Goal: Task Accomplishment & Management: Manage account settings

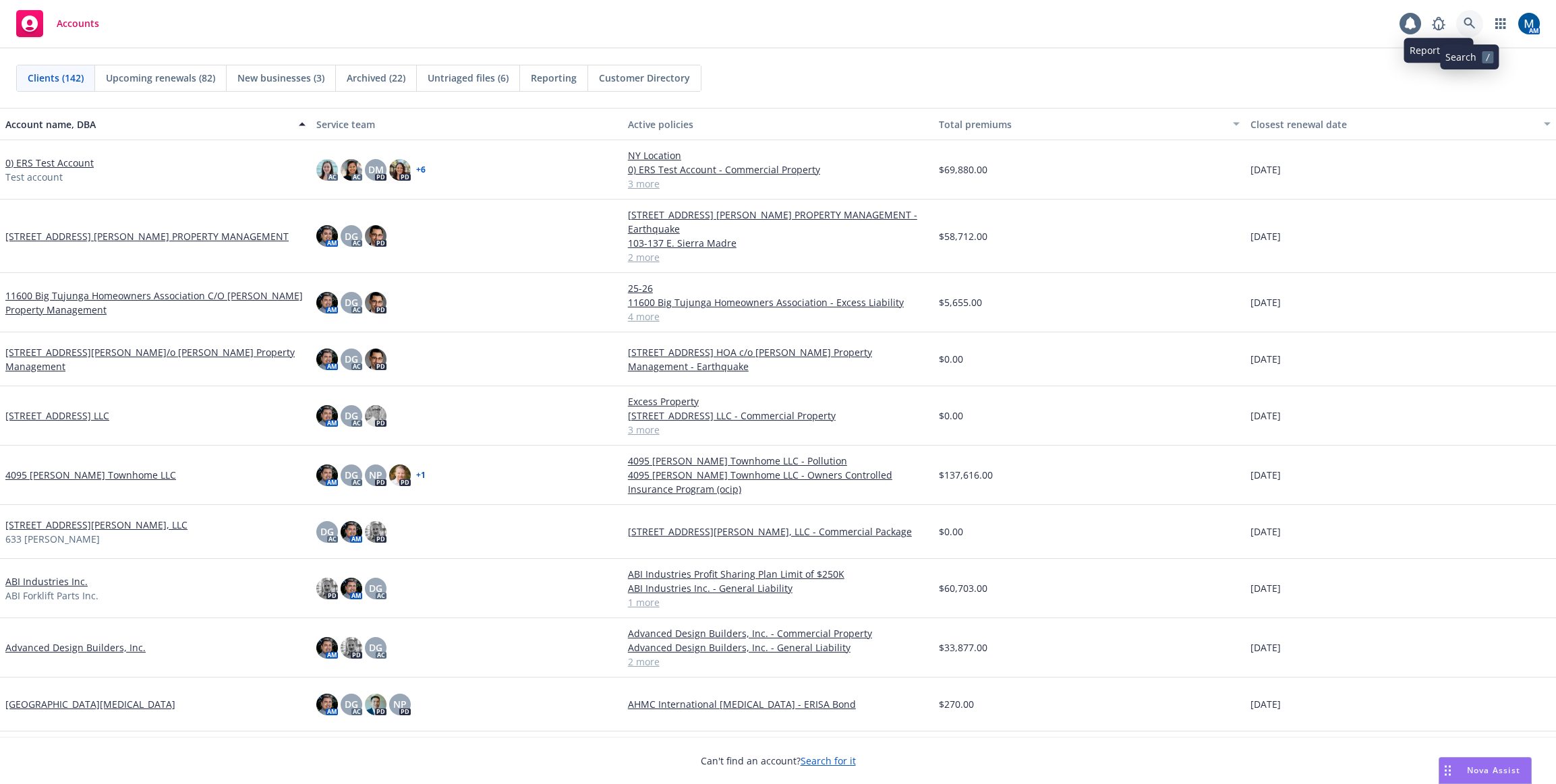
click at [1471, 25] on icon at bounding box center [1470, 24] width 12 height 12
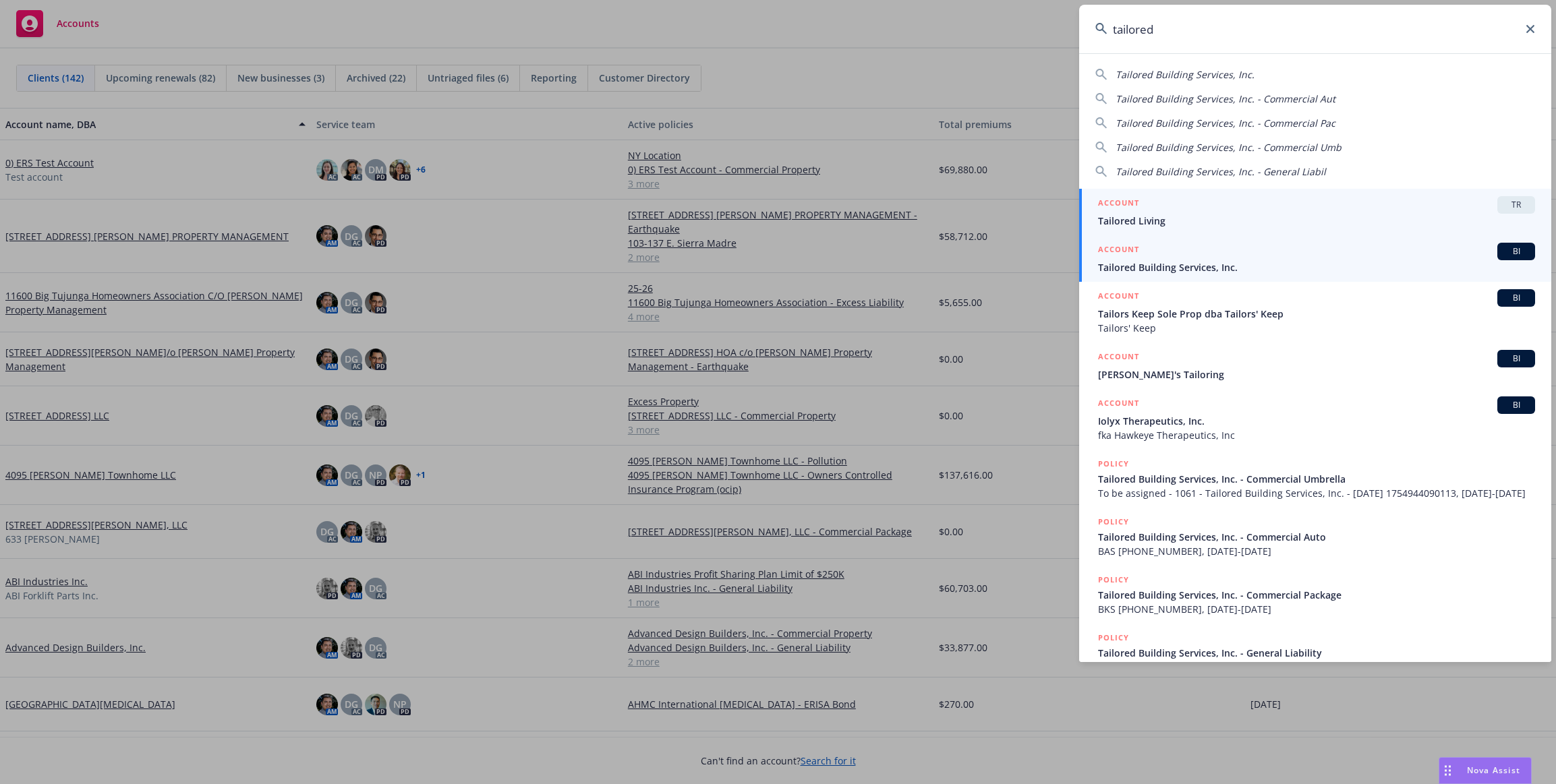
type input "tailored"
click at [1173, 259] on div "ACCOUNT BI" at bounding box center [1316, 251] width 437 height 18
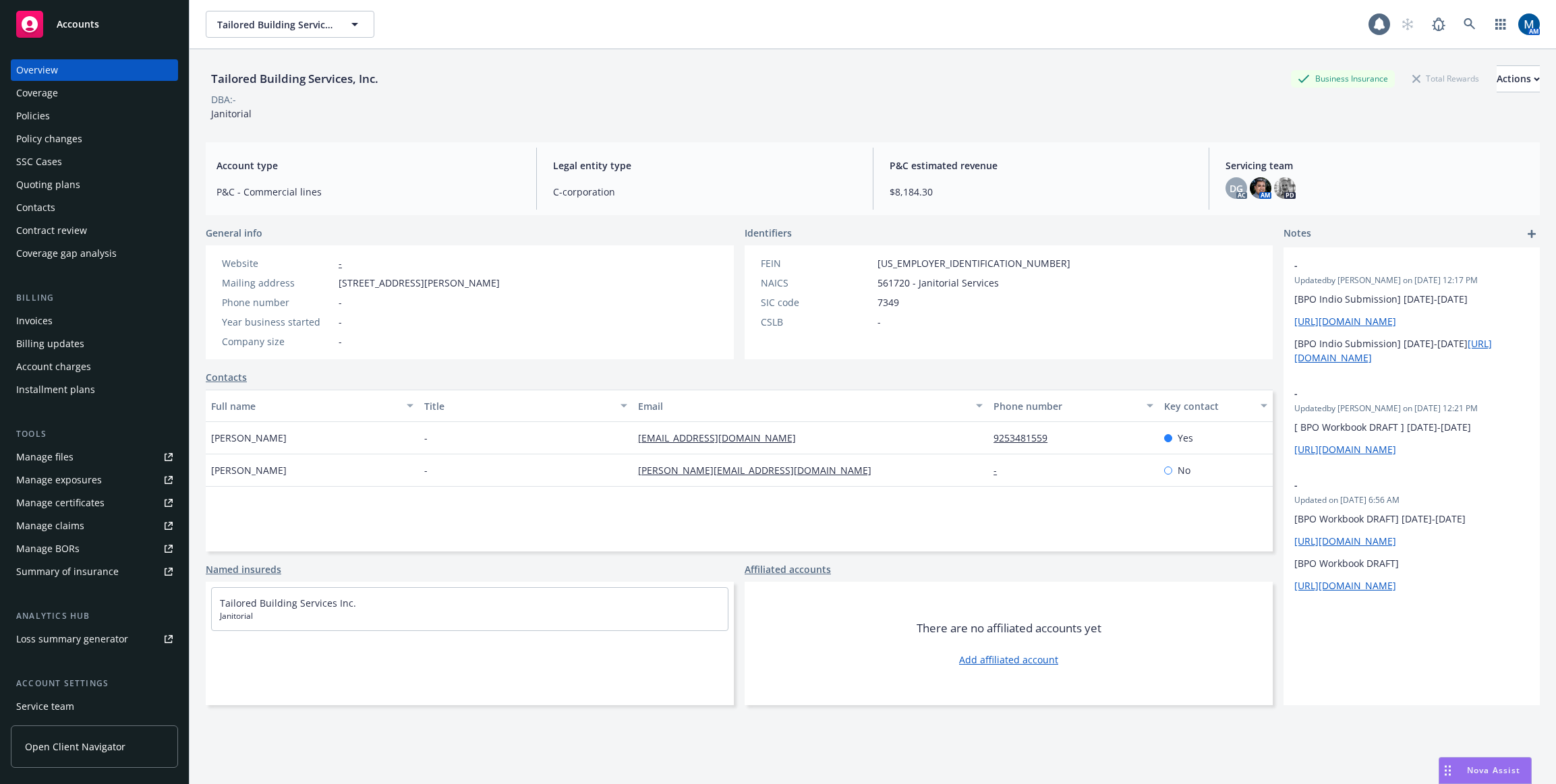
click at [43, 111] on div "Policies" at bounding box center [32, 116] width 33 height 22
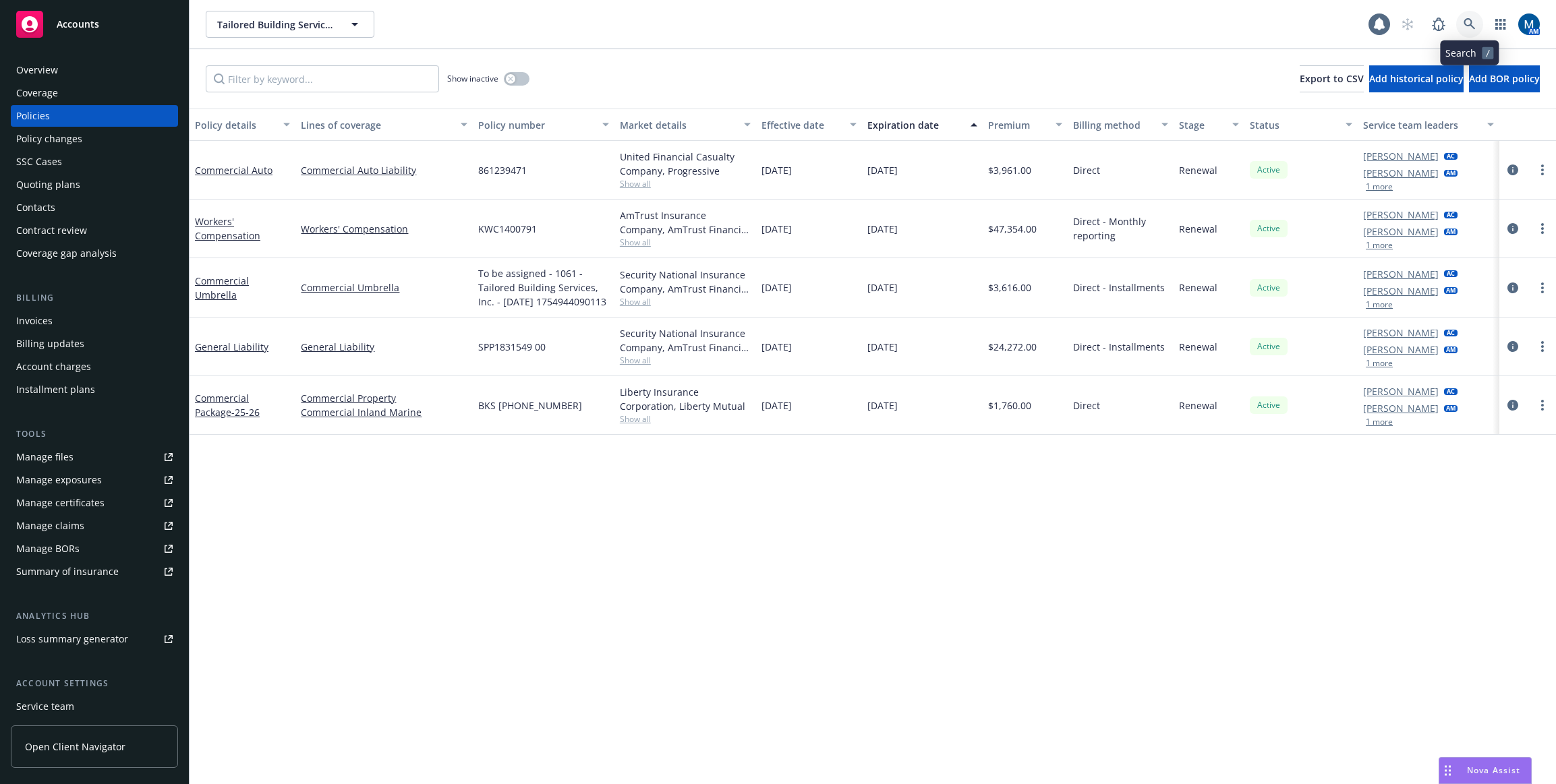
click at [1476, 19] on link at bounding box center [1469, 24] width 27 height 27
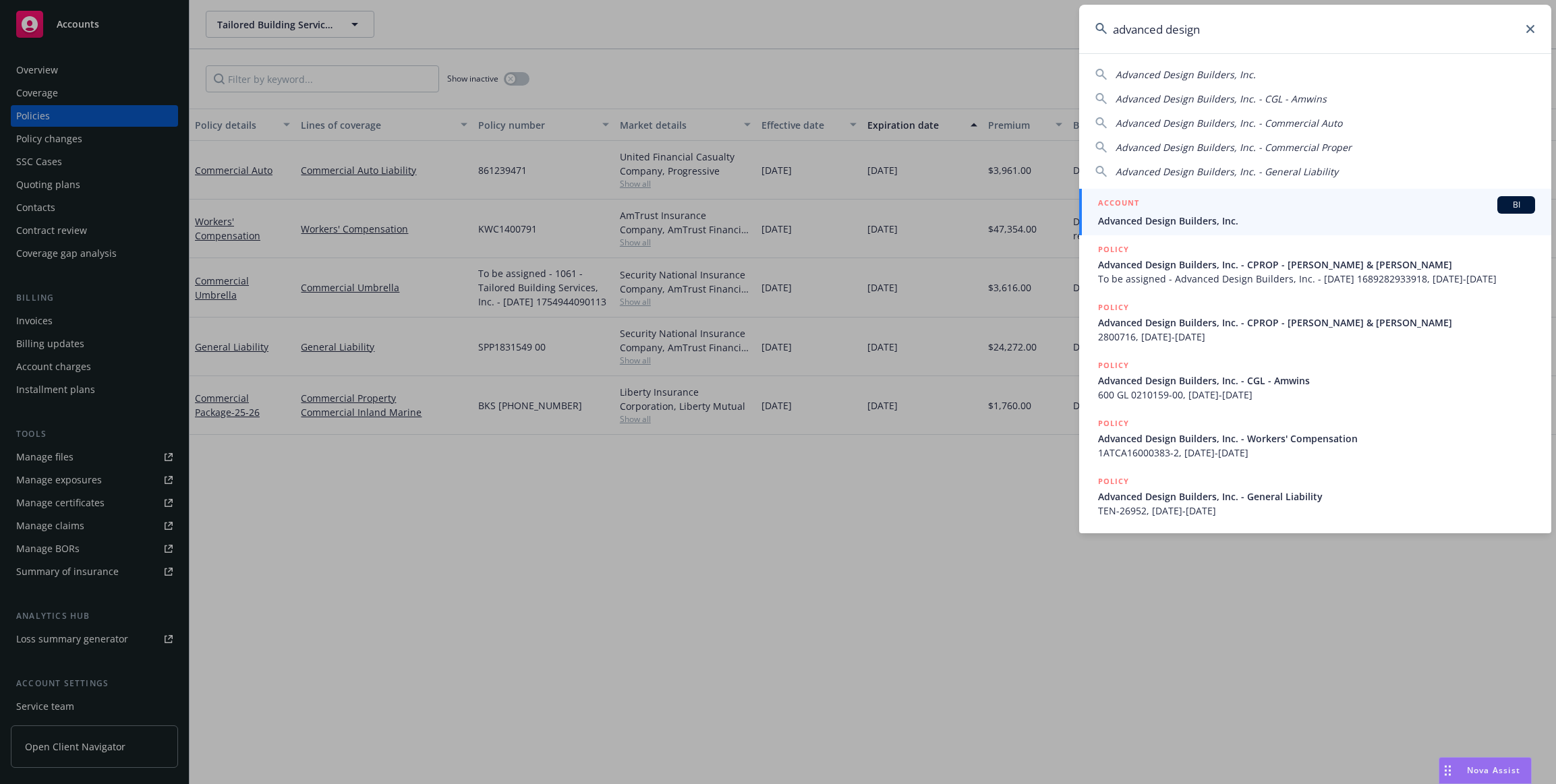
type input "advanced design"
click at [1234, 213] on div "ACCOUNT BI" at bounding box center [1316, 205] width 437 height 18
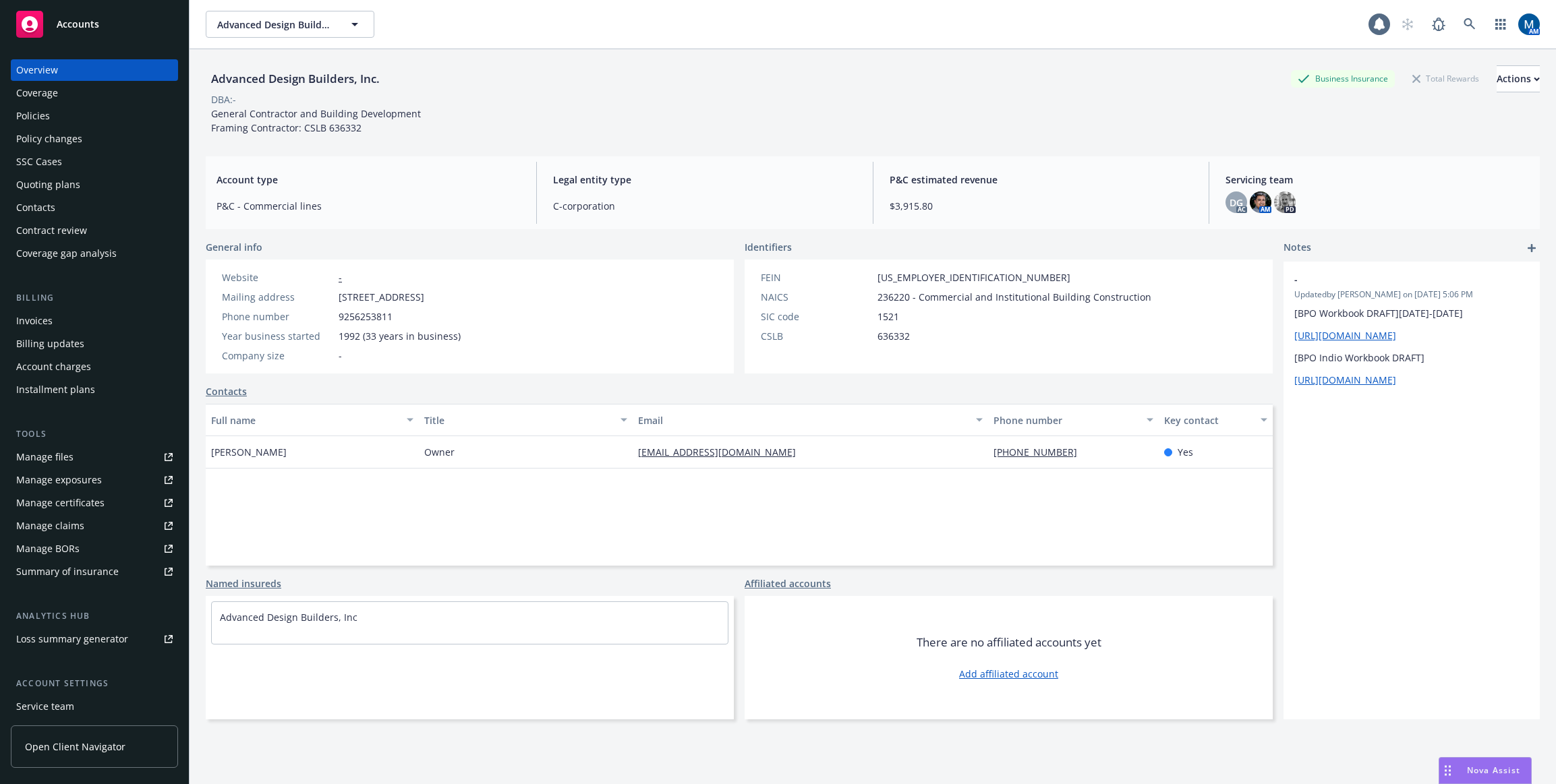
click at [74, 184] on div "Quoting plans" at bounding box center [47, 185] width 64 height 22
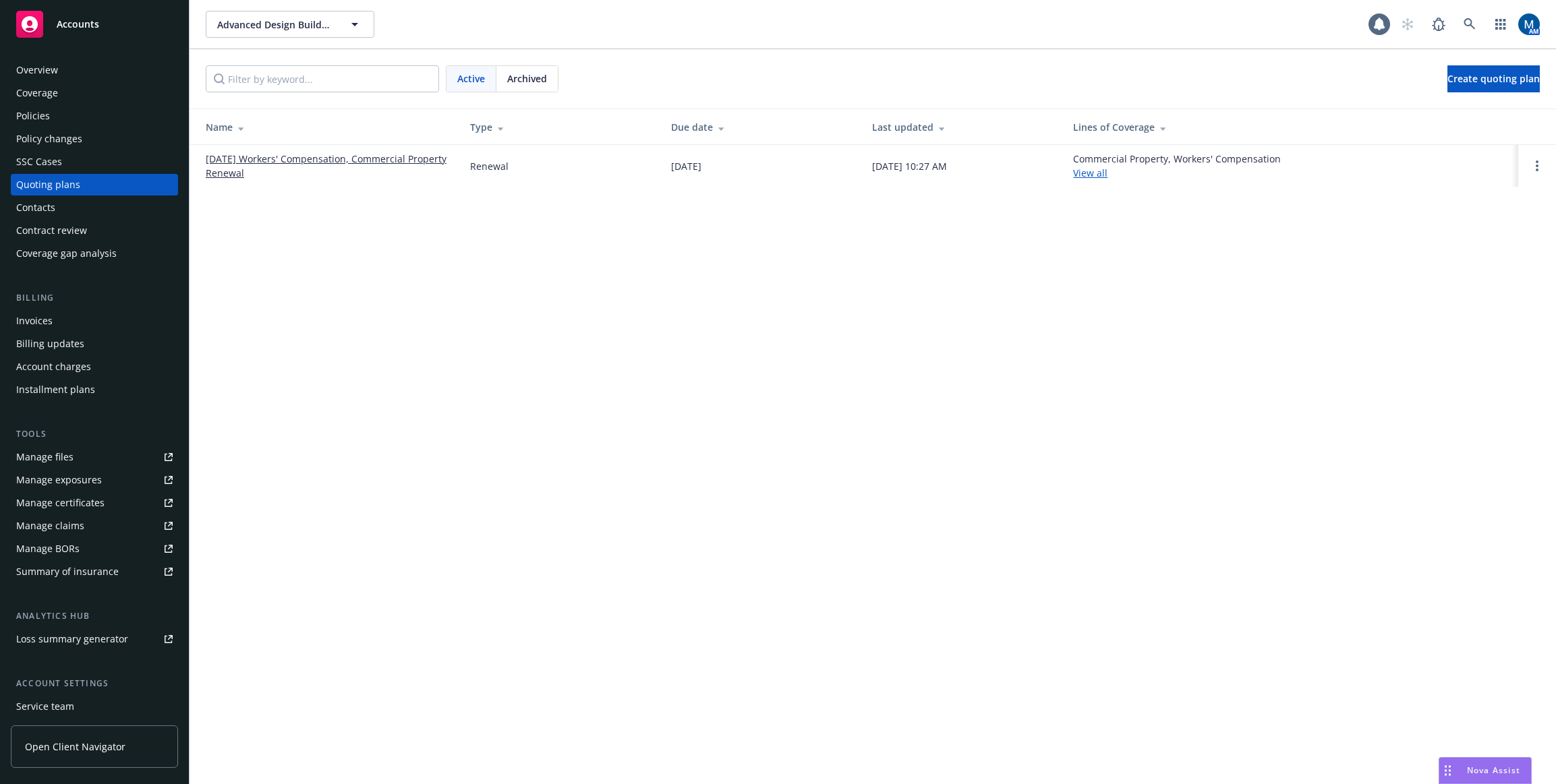
click at [280, 157] on link "10/01/25 Workers' Compensation, Commercial Property Renewal" at bounding box center [327, 166] width 243 height 28
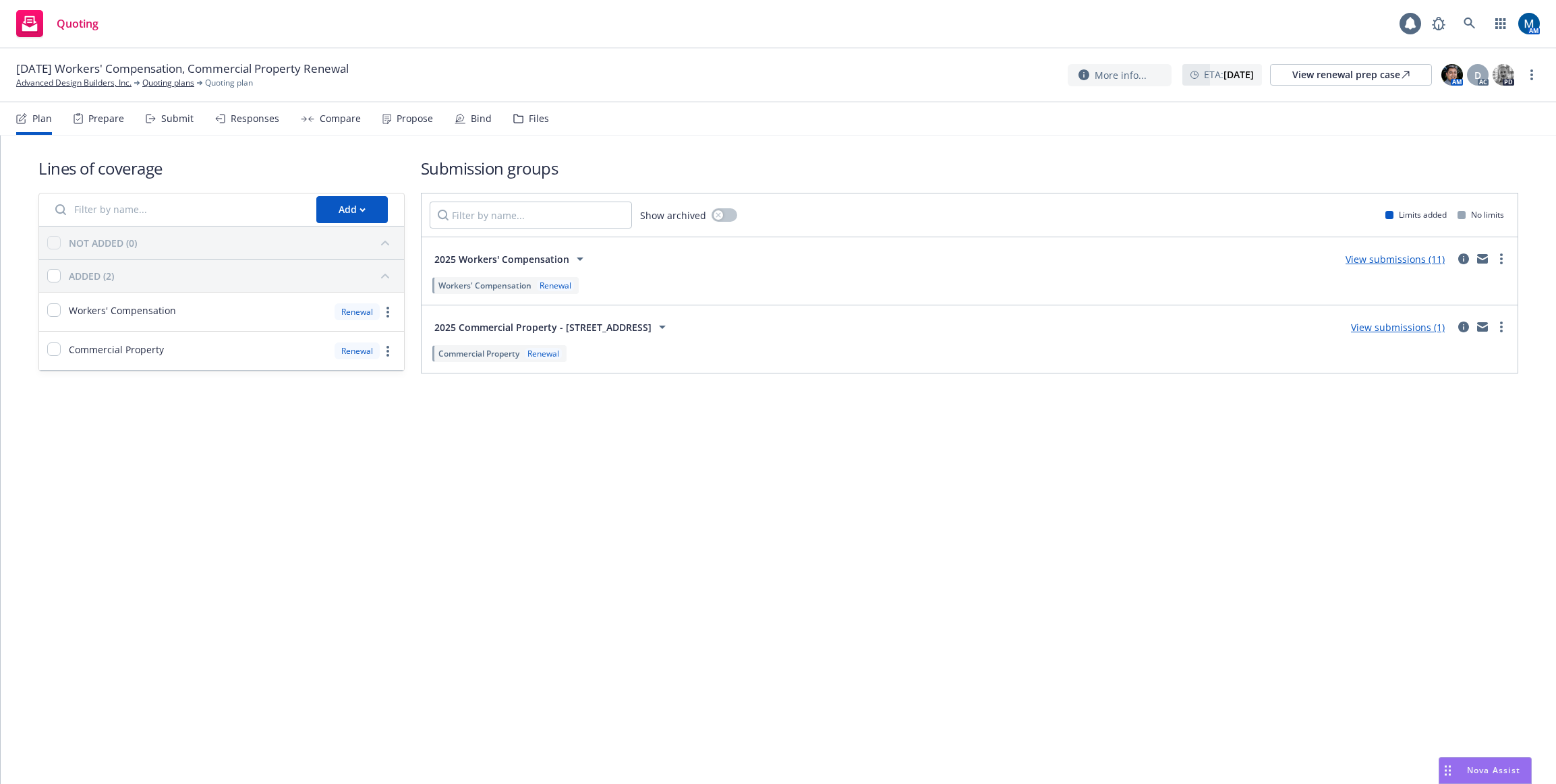
click at [182, 122] on div "Submit" at bounding box center [177, 118] width 32 height 11
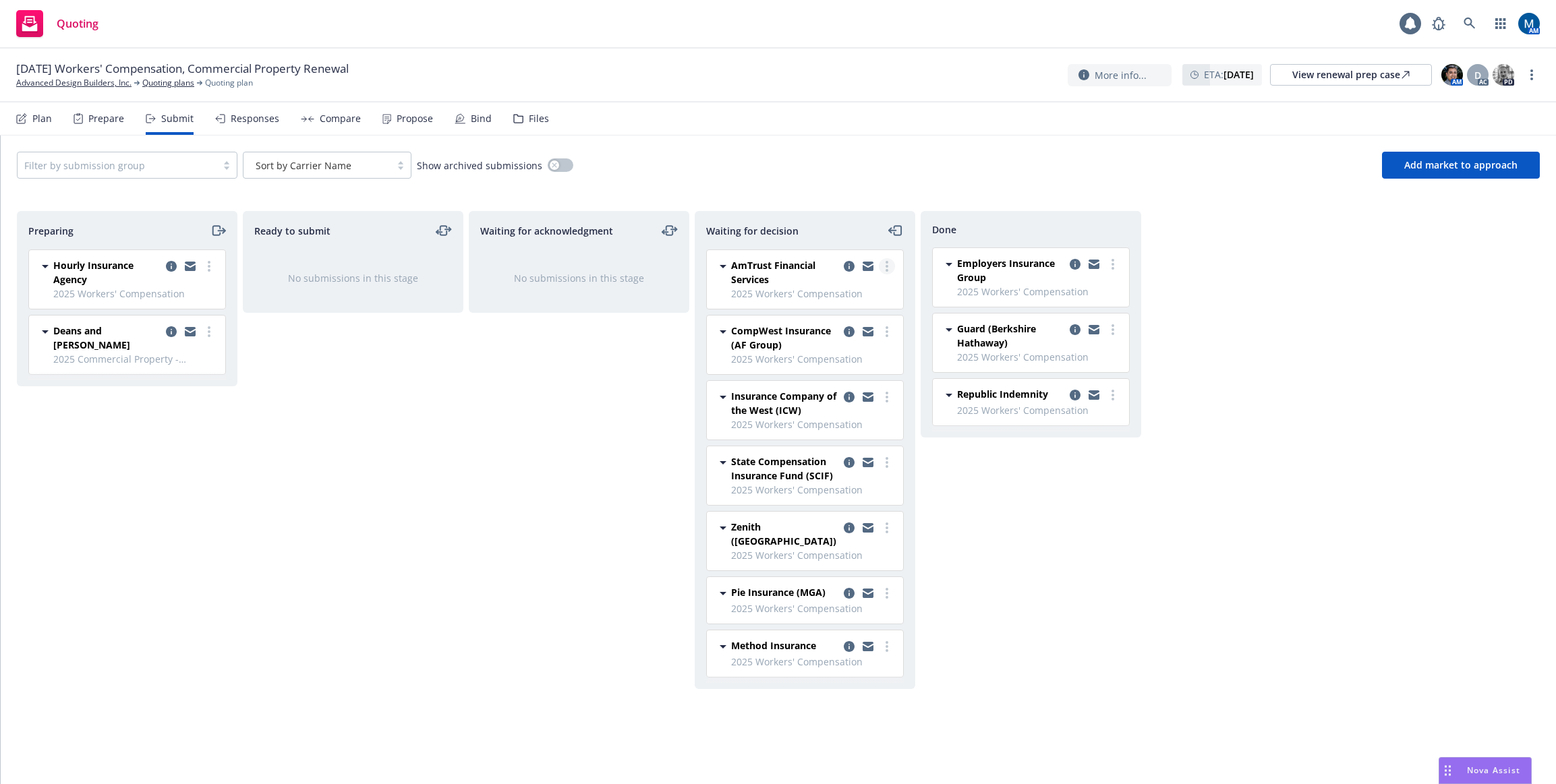
click at [883, 267] on link "more" at bounding box center [887, 266] width 16 height 16
click at [845, 368] on span "Add declined decision" at bounding box center [826, 374] width 133 height 13
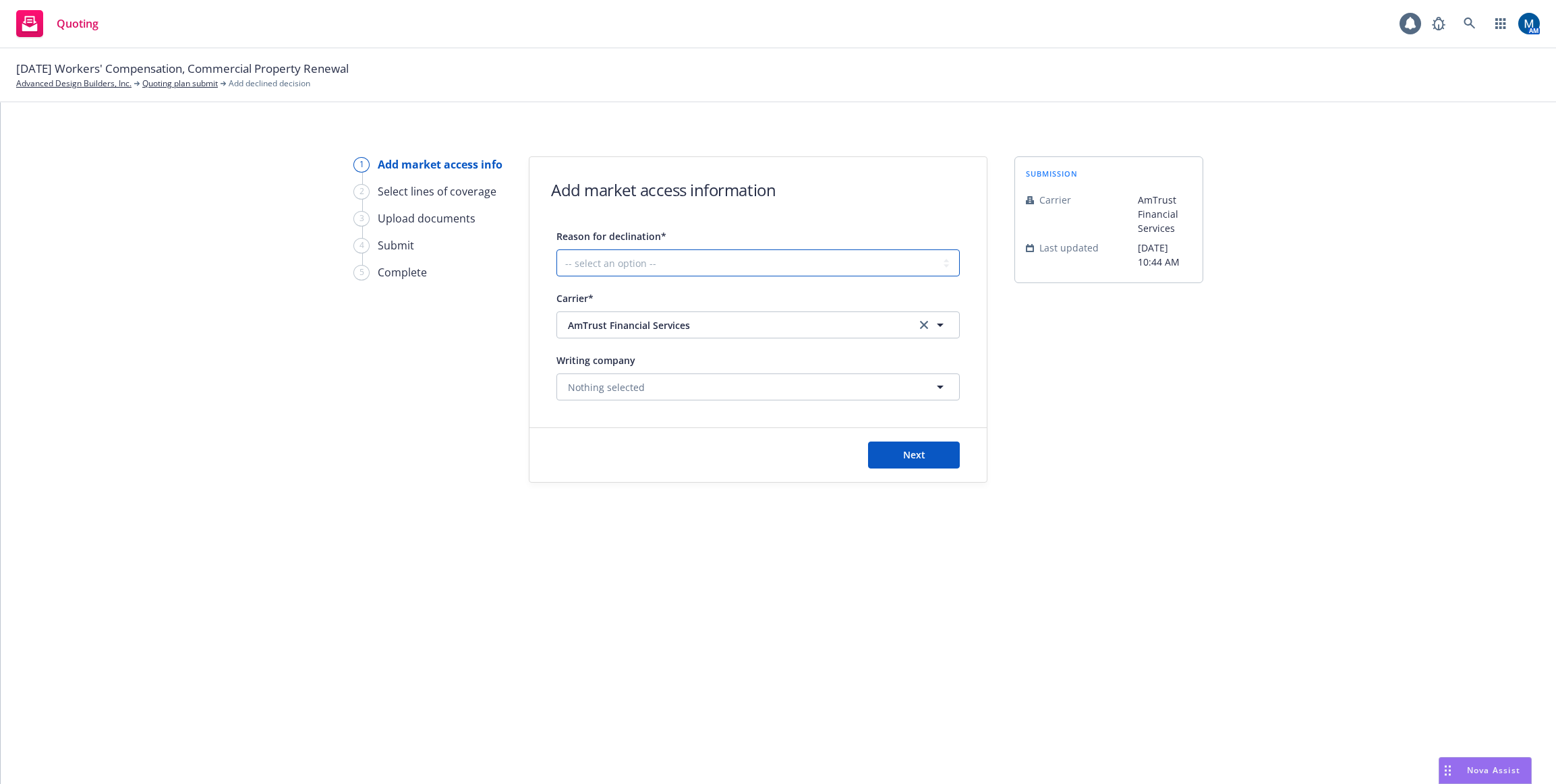
click at [634, 264] on select "-- select an option -- Cannot compete with other markets Carrier non-renewed Ca…" at bounding box center [758, 263] width 403 height 27
select select "DOES_NOT_FIT_UNDERWRITER_APPETITE"
click at [556, 250] on select "-- select an option -- Cannot compete with other markets Carrier non-renewed Ca…" at bounding box center [758, 263] width 403 height 27
click at [931, 456] on button "Next" at bounding box center [914, 455] width 92 height 27
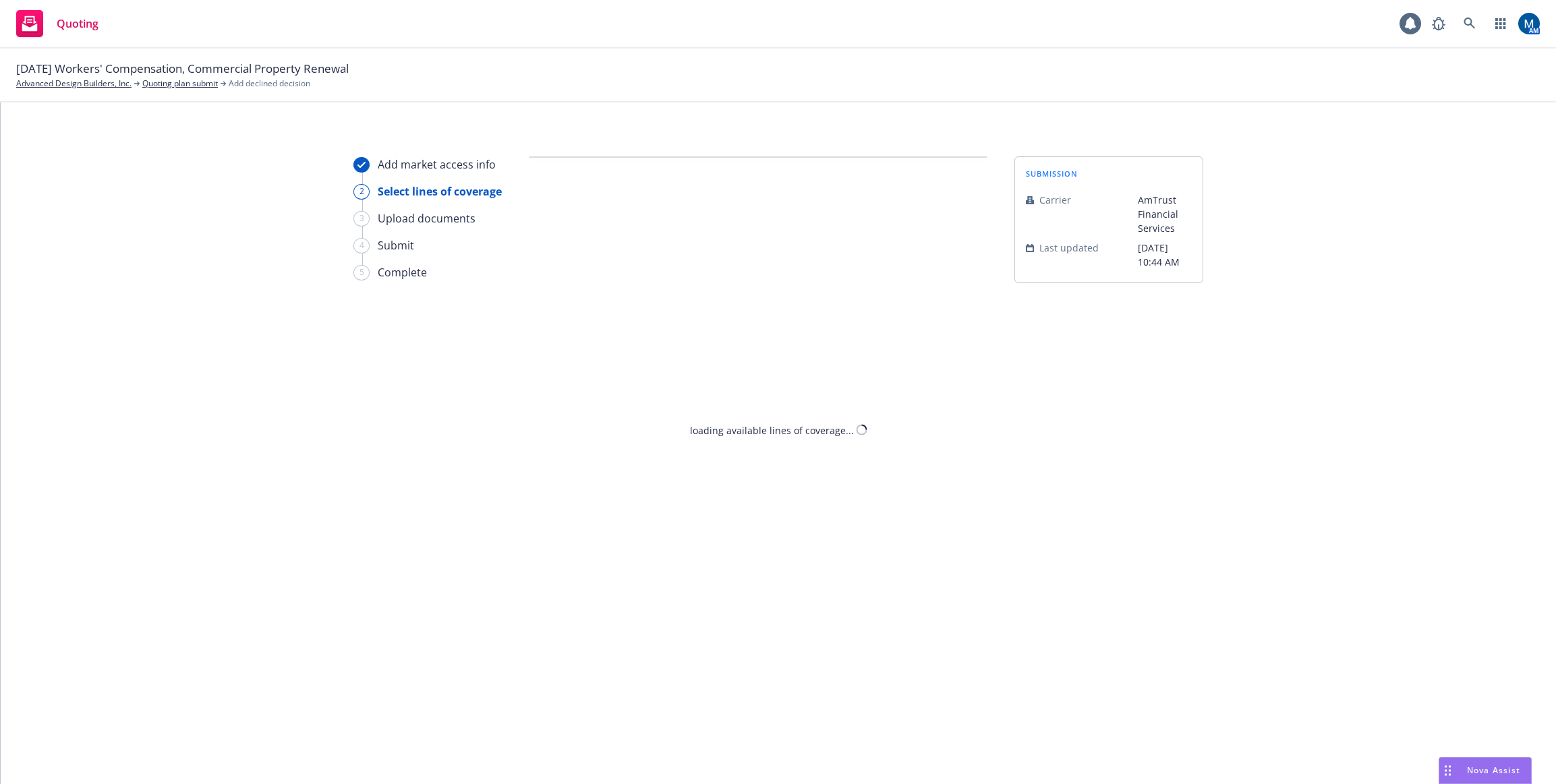
select select "DOES_NOT_FIT_UNDERWRITER_APPETITE"
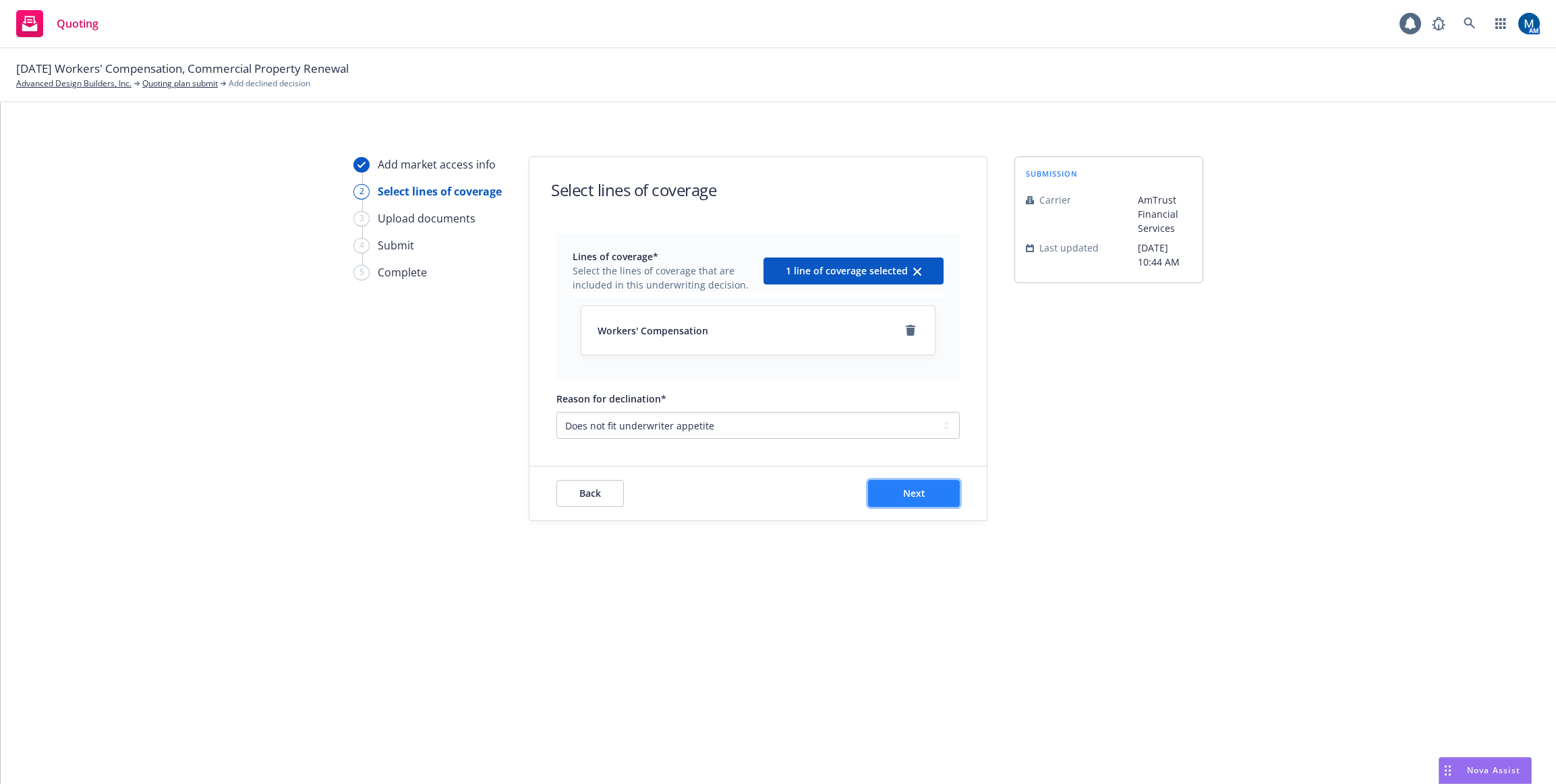
click at [910, 491] on span "Next" at bounding box center [914, 493] width 22 height 13
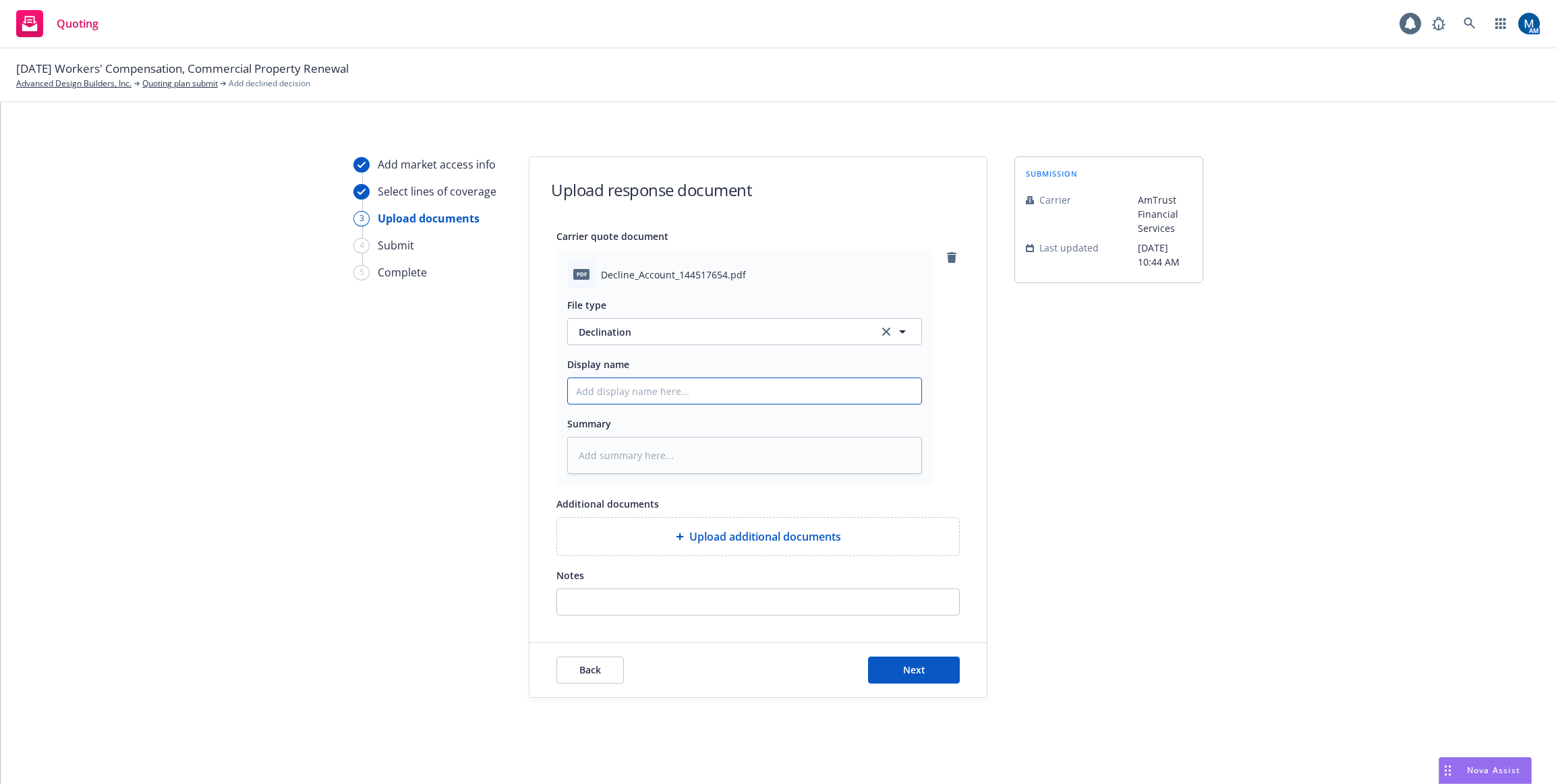
click at [688, 388] on input "Display name" at bounding box center [744, 391] width 353 height 25
type textarea "x"
type input "2"
type textarea "x"
type input "25"
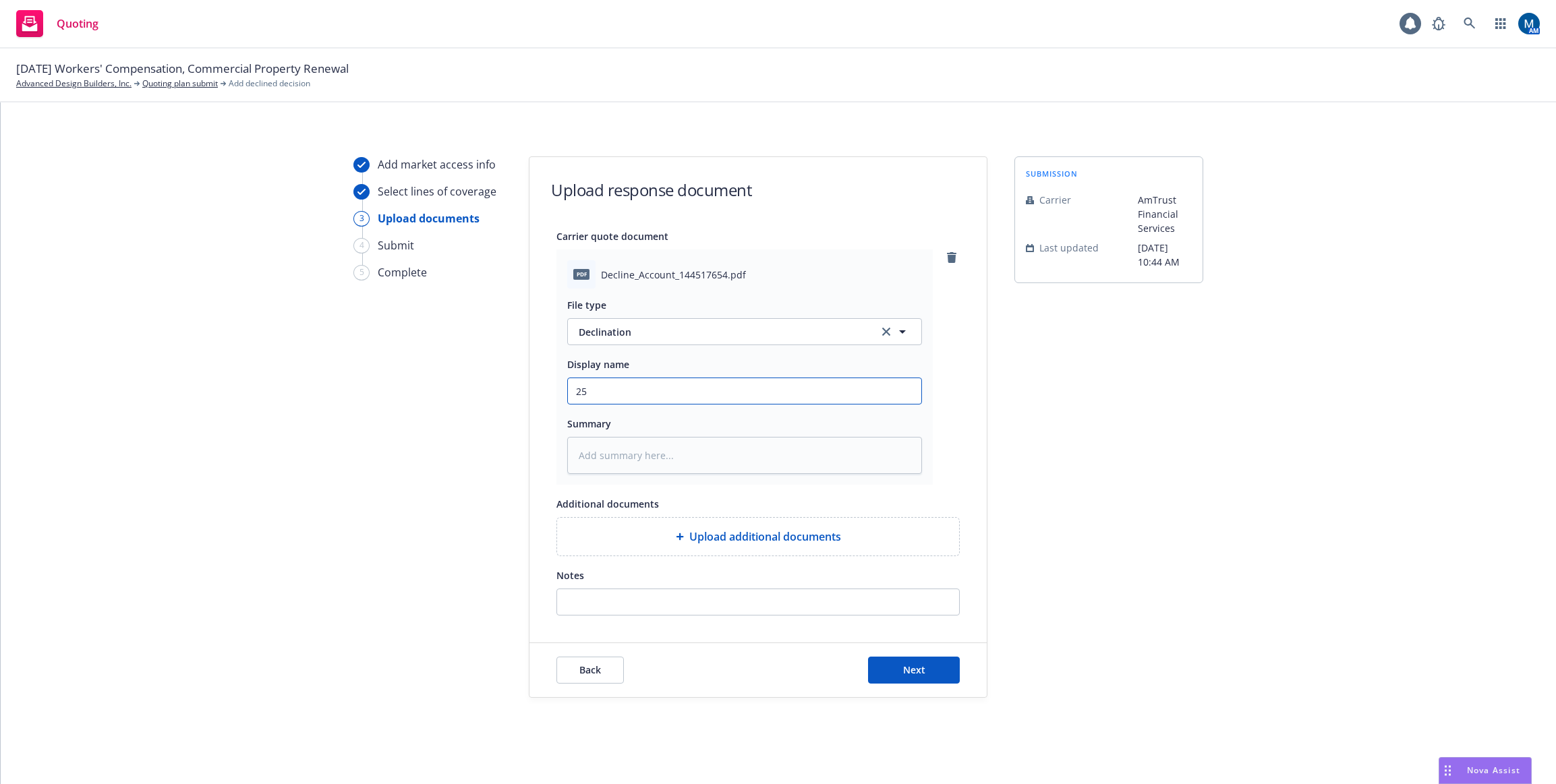
type textarea "x"
type input "25-"
type textarea "x"
type input "25-2"
type textarea "x"
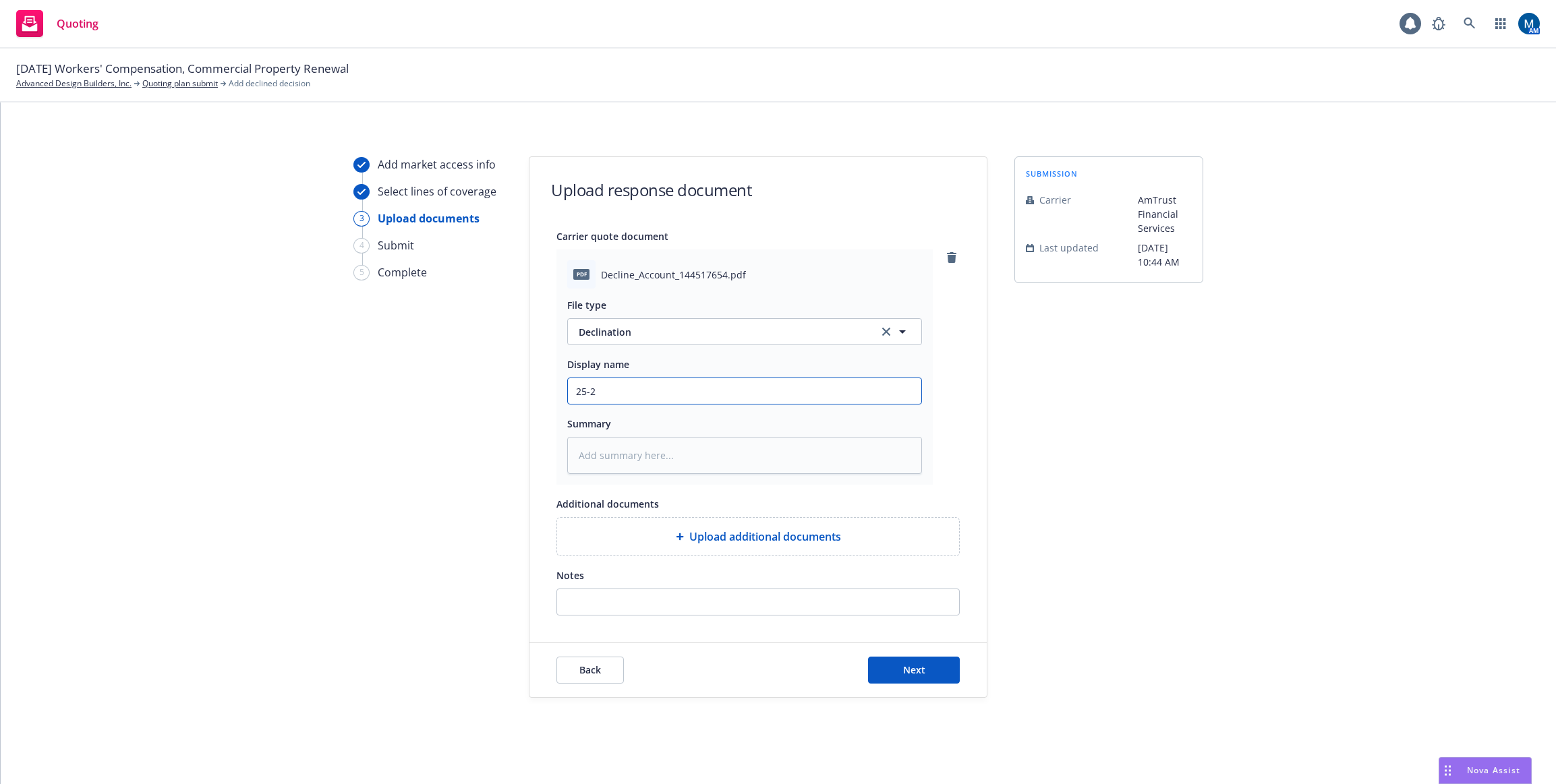
type input "25-26"
type textarea "x"
type input "25-26"
type textarea "x"
type input "25-26 W"
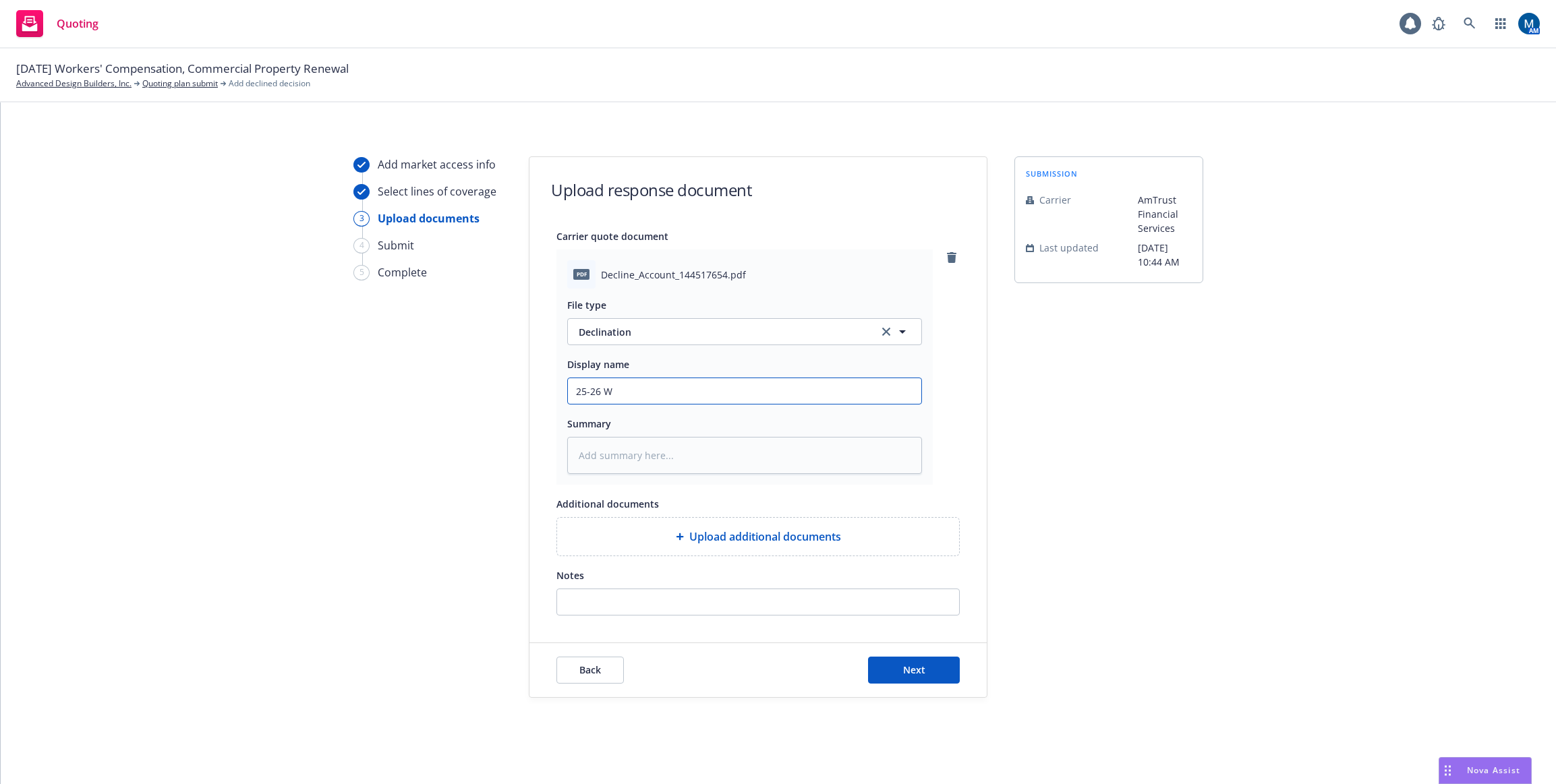
type textarea "x"
type input "25-26 WC"
type textarea "x"
type input "25-26 WC"
type textarea "x"
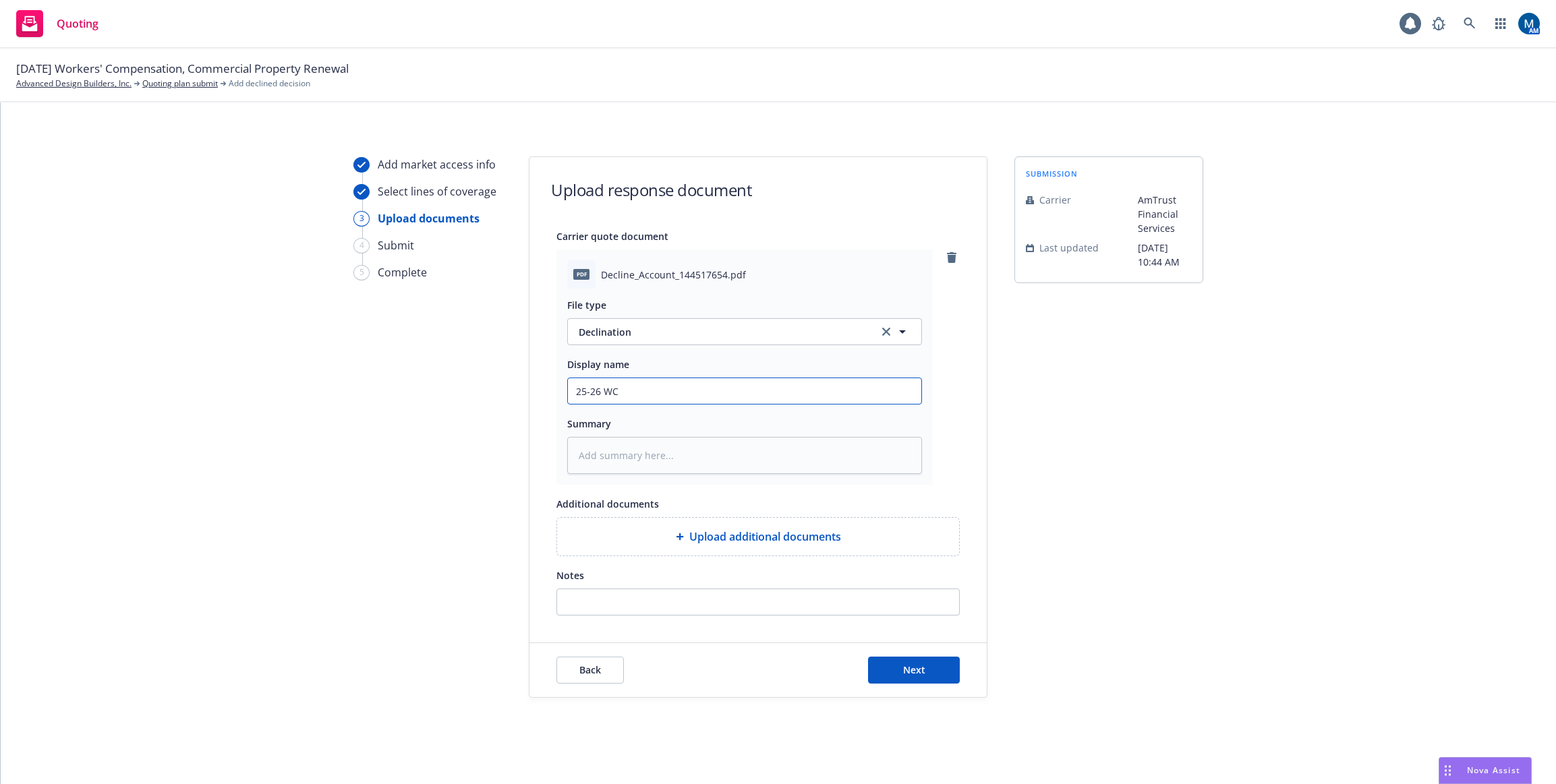
type input "25-26 WC D"
type textarea "x"
type input "25-26 WC De"
type textarea "x"
type input "25-26 WC Dec"
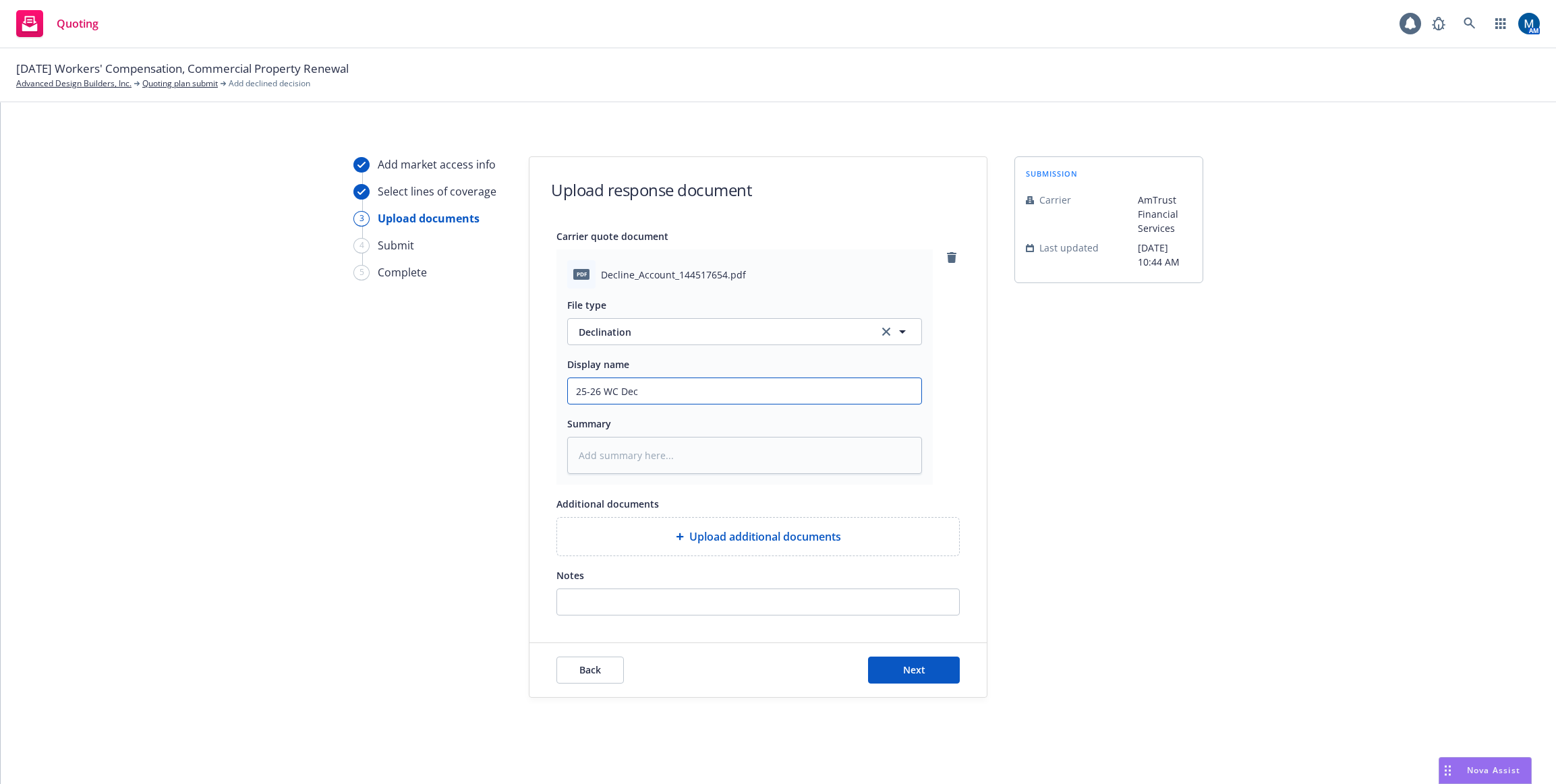
type textarea "x"
type input "25-26 WC Decl"
type textarea "x"
type input "25-26 WC Decli"
type textarea "x"
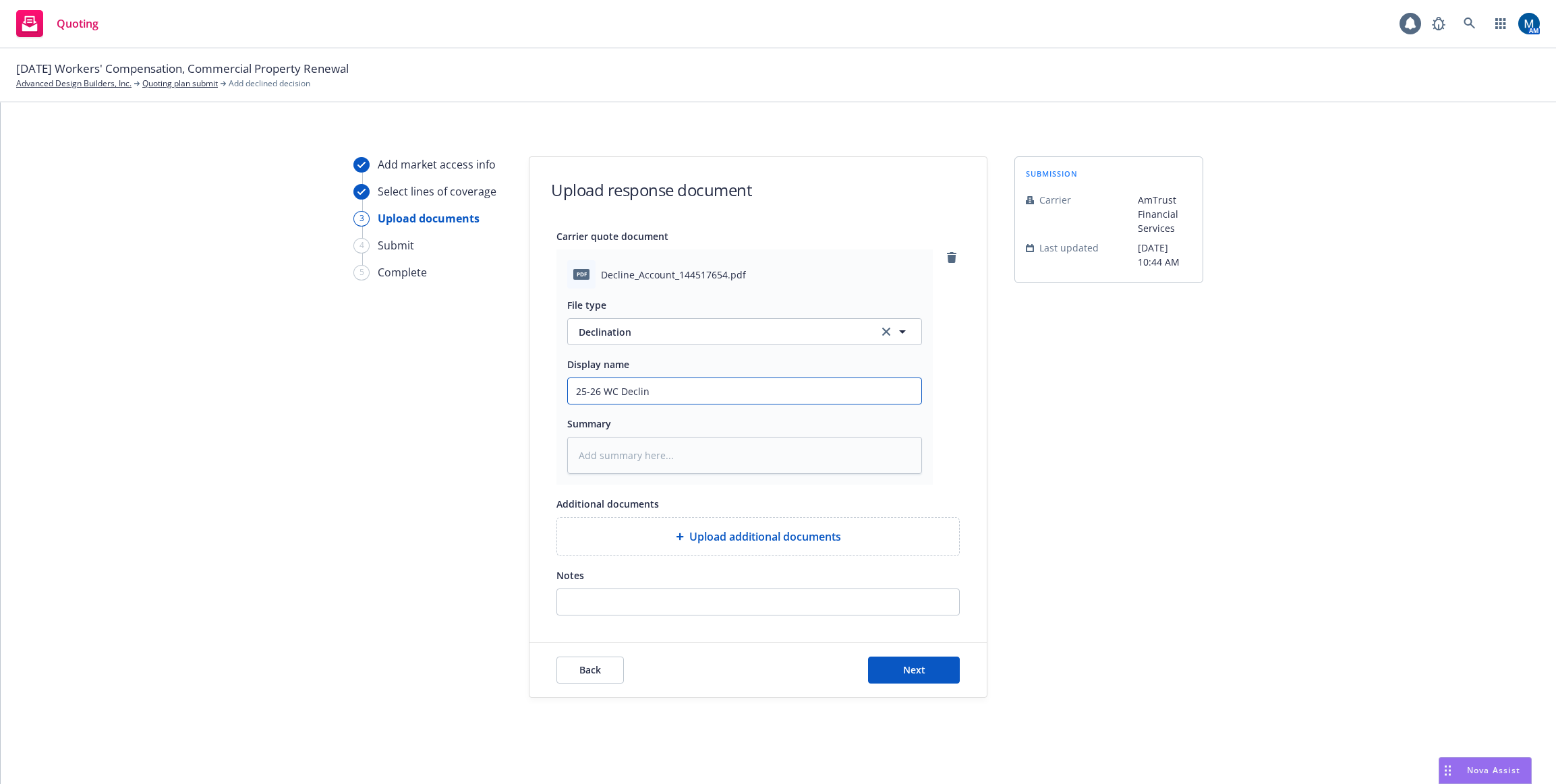
type input "25-26 WC Declina"
type textarea "x"
type input "25-26 WC Declinat"
type textarea "x"
type input "25-26 WC Declinati"
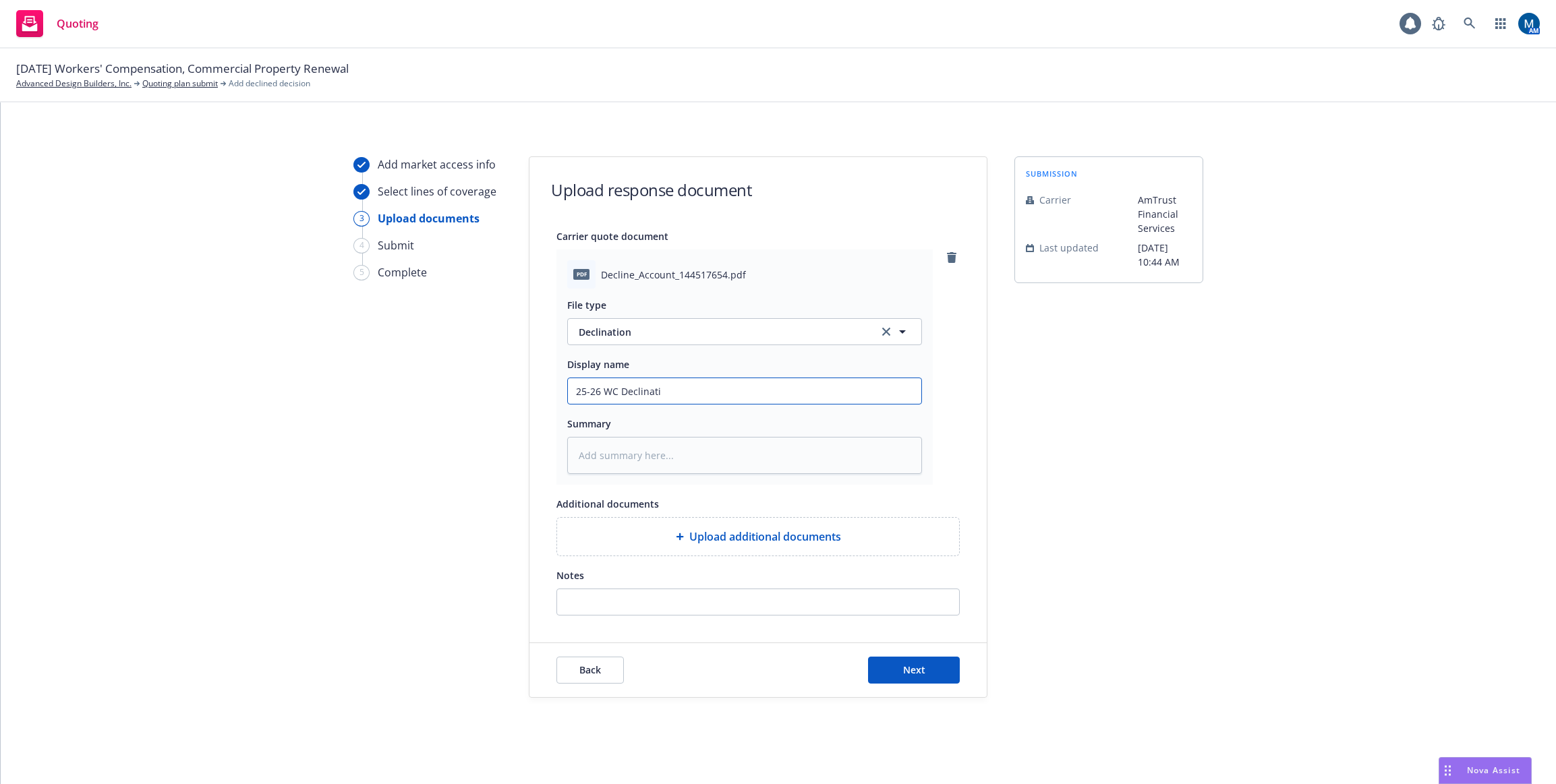
type textarea "x"
type input "25-26 WC Declinatio"
type textarea "x"
type input "25-26 WC Declination"
type textarea "x"
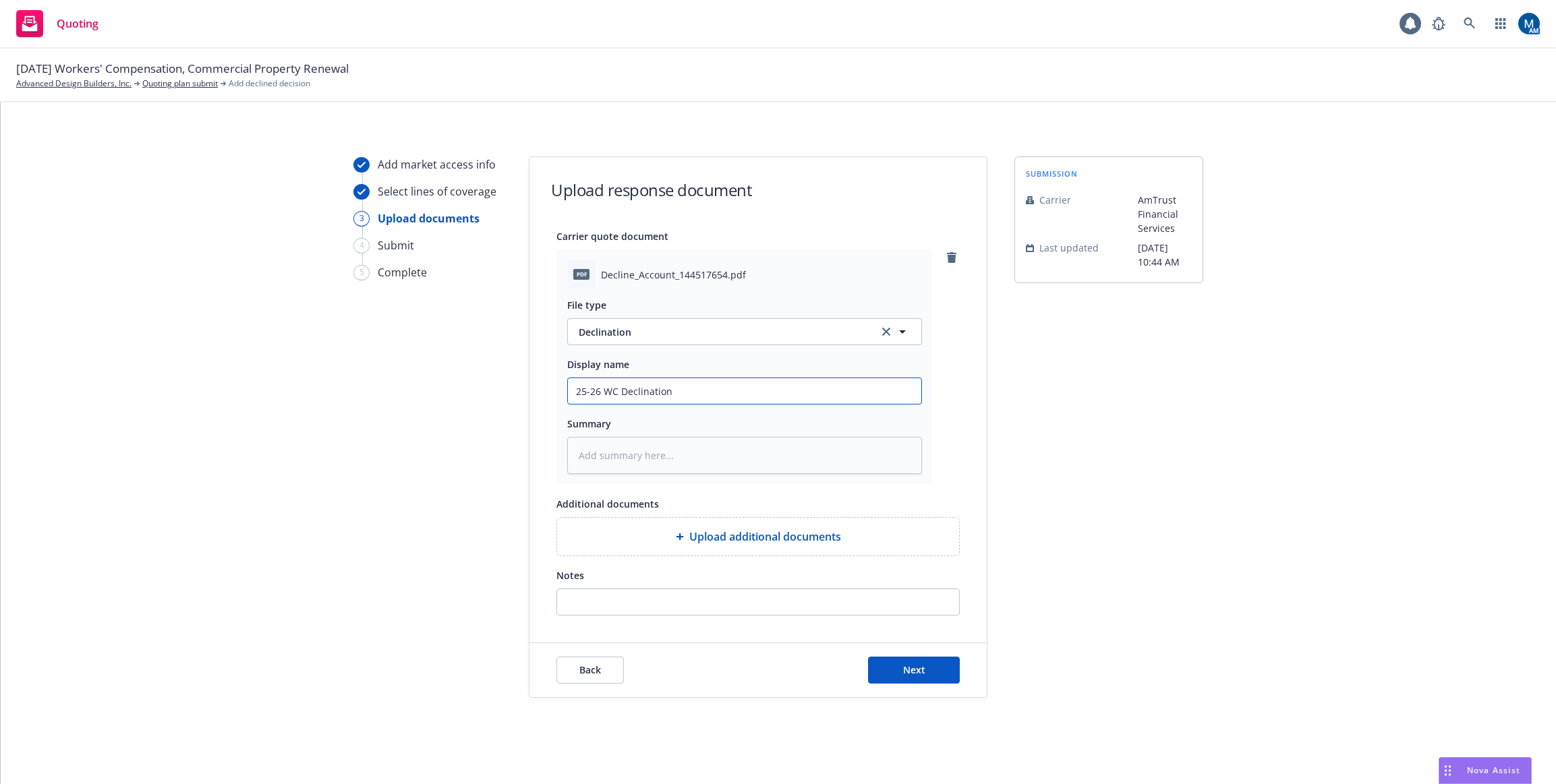
type input "25-26 WC Declination"
type textarea "x"
type input "25-26 WC Declination -"
type textarea "x"
type input "25-26 WC Declination -"
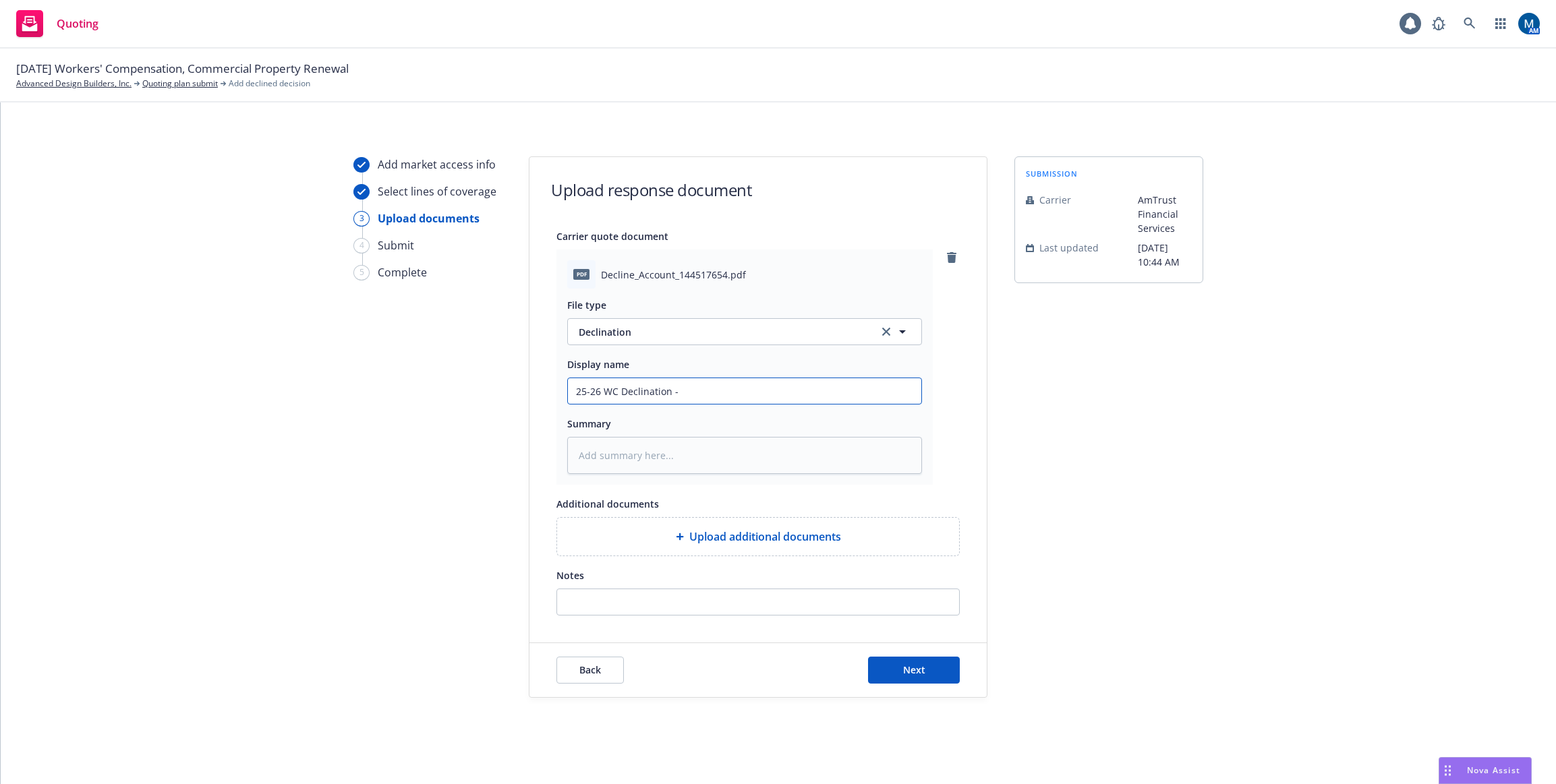
type textarea "x"
type input "25-26 WC Declination - A"
type textarea "x"
type input "25-26 WC Declination - Am"
type textarea "x"
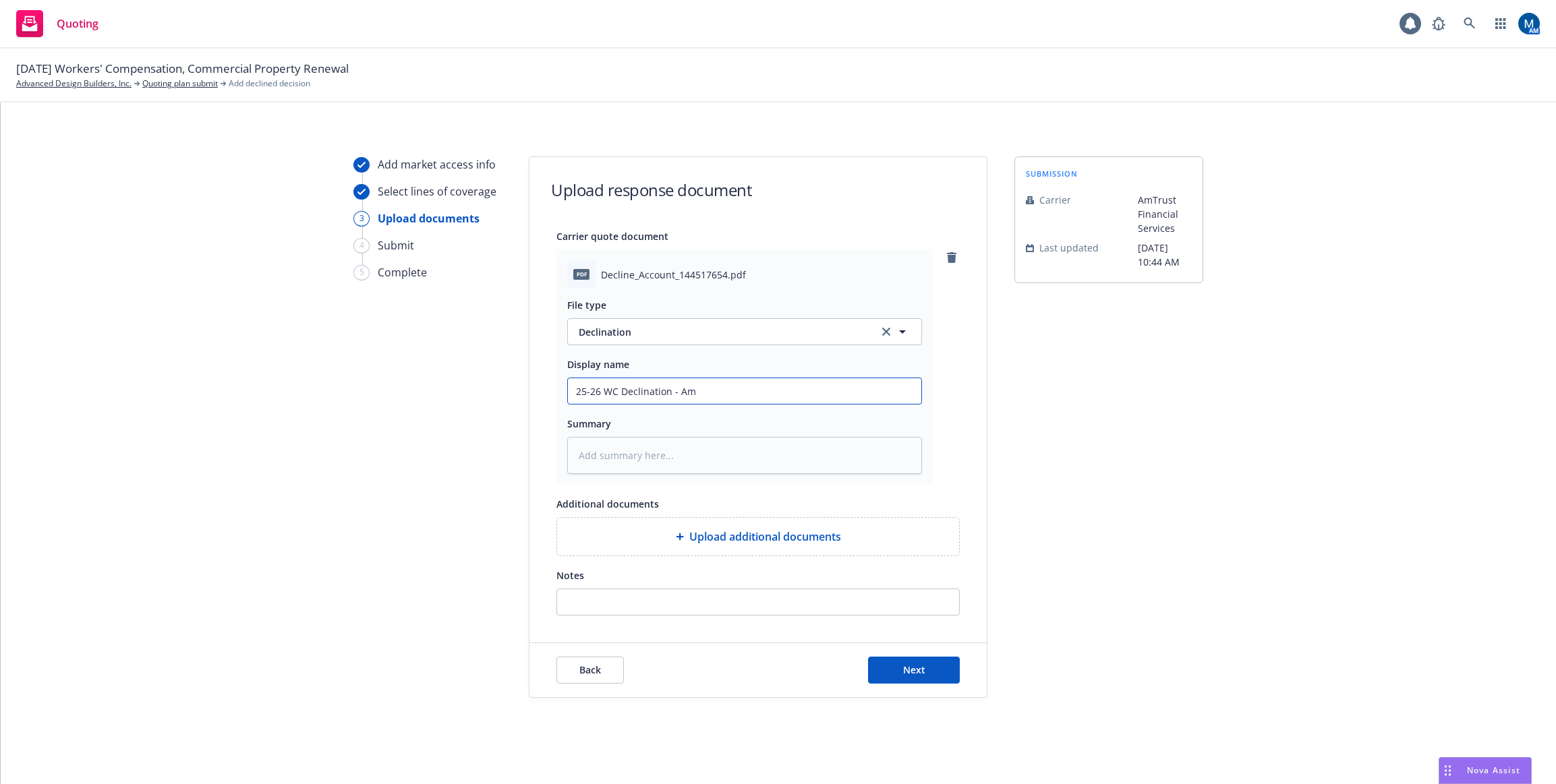
type input "25-26 WC Declination - Amt"
type textarea "x"
type input "25-26 WC Declination - Amtr"
type textarea "x"
type input "25-26 WC Declination - Amtru"
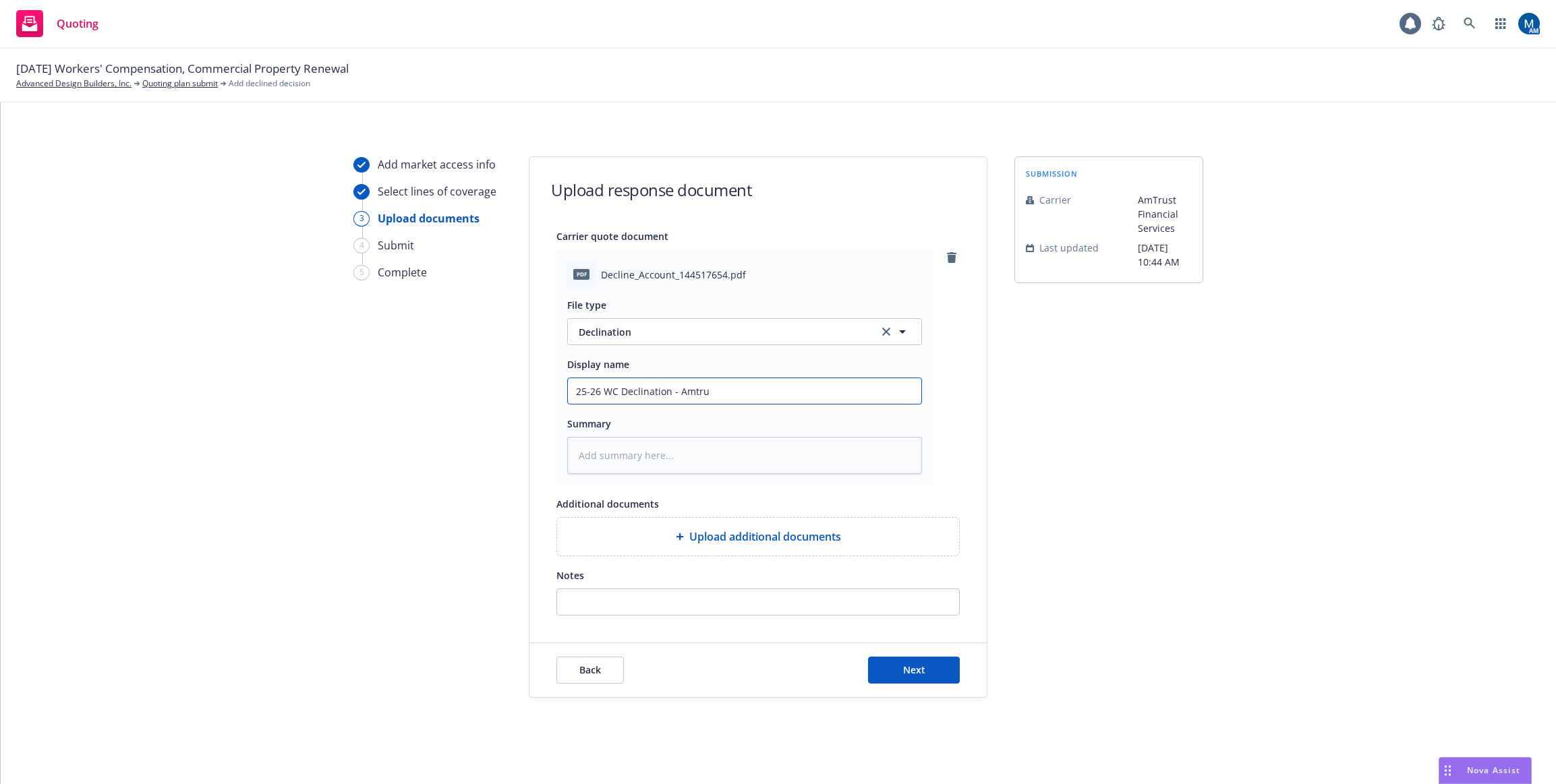
type textarea "x"
type input "25-26 WC Declination - Amtrus"
type textarea "x"
type input "25-26 WC Declination - Amtrust"
click at [909, 678] on button "Next" at bounding box center [914, 670] width 92 height 27
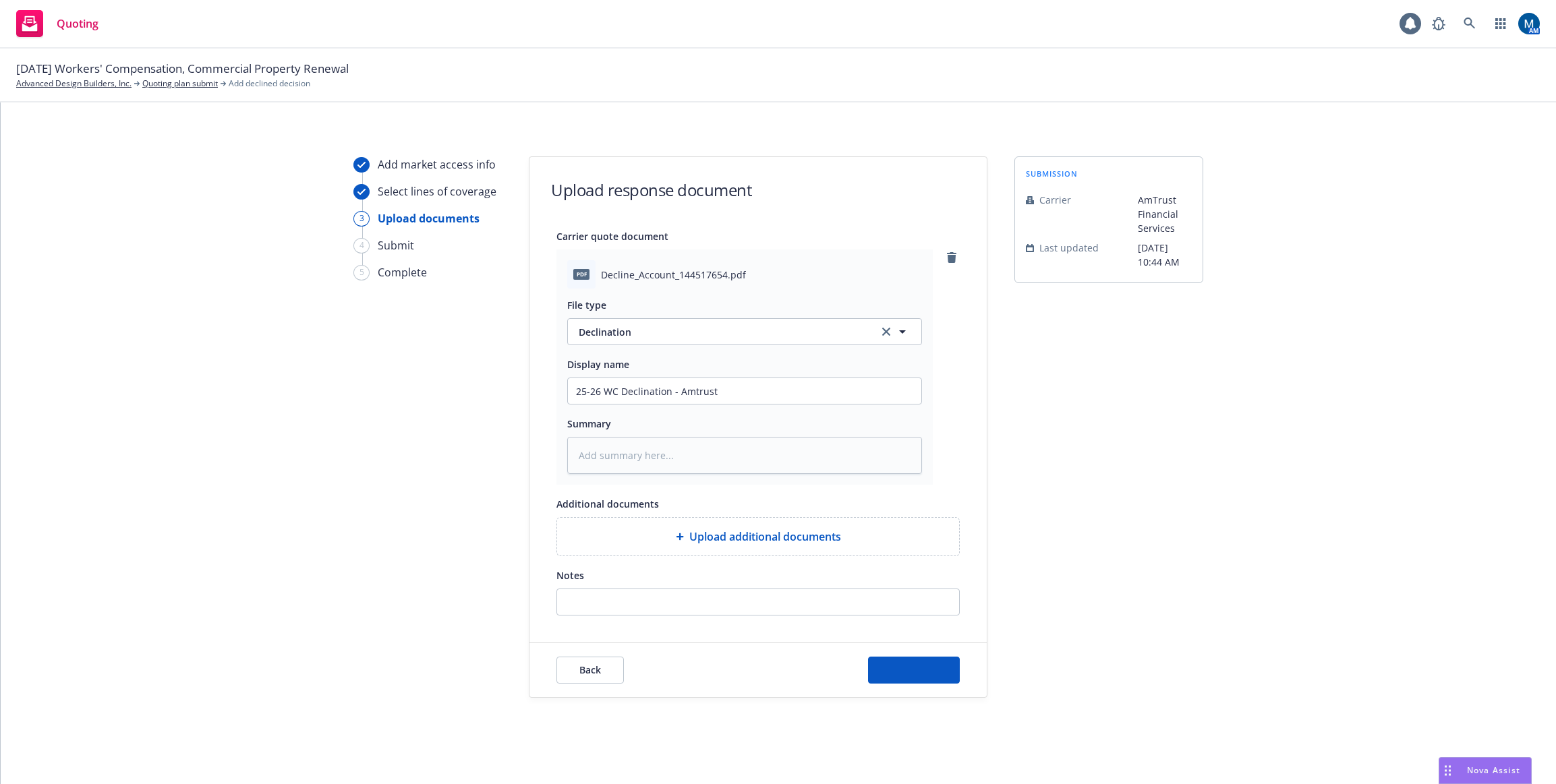
type textarea "x"
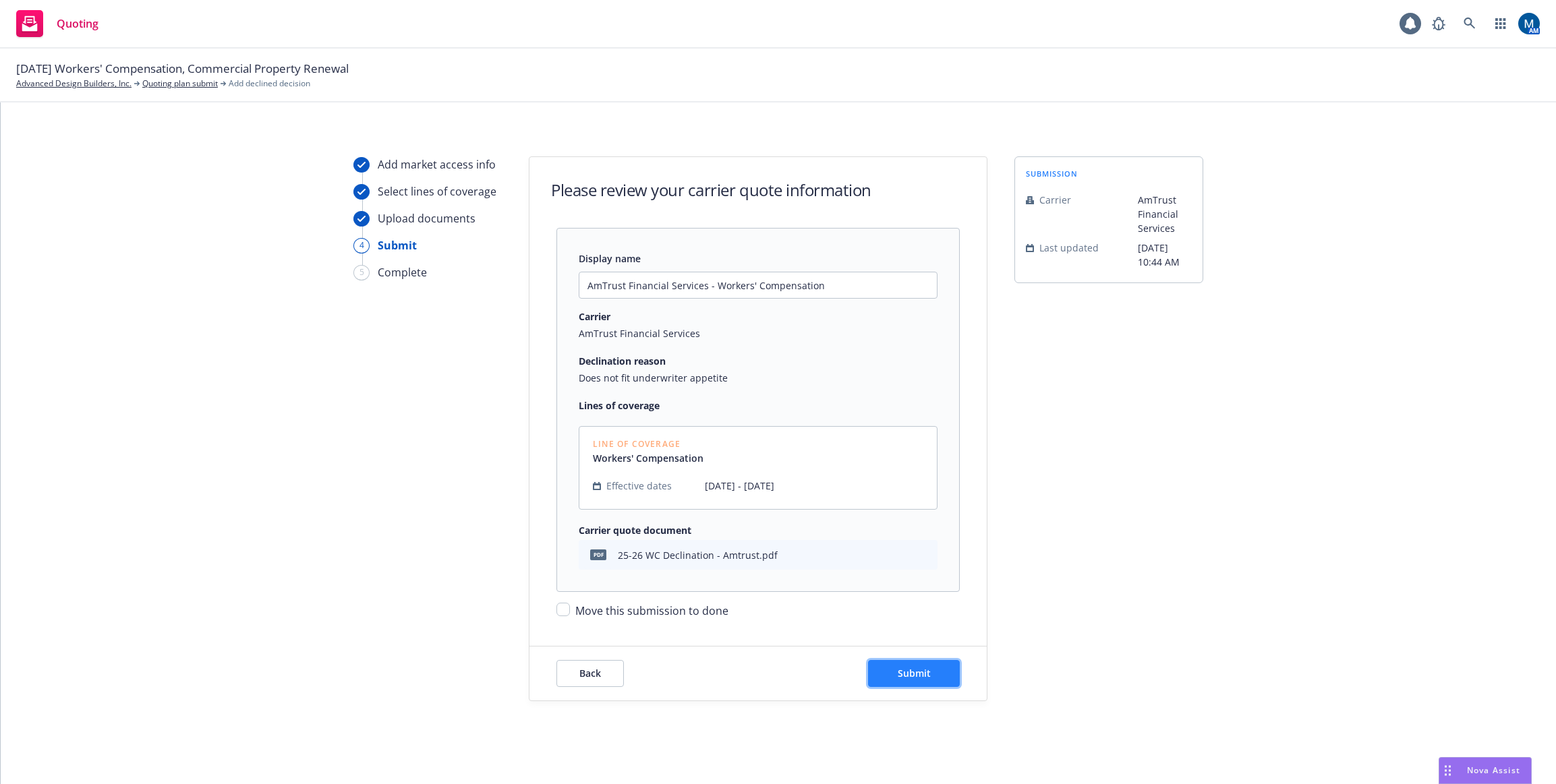
click at [928, 666] on button "Submit" at bounding box center [914, 674] width 92 height 27
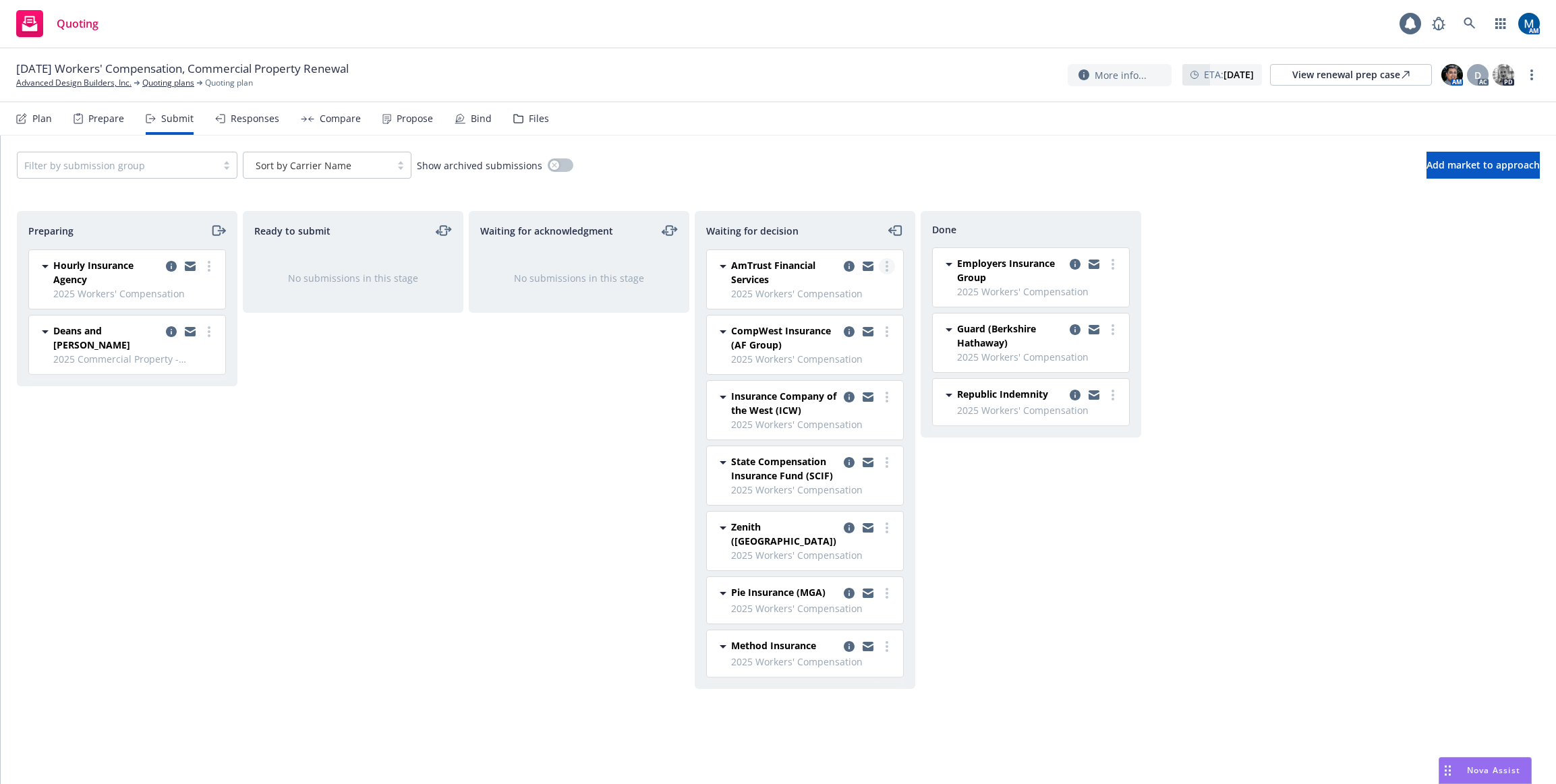
click at [887, 265] on circle "more" at bounding box center [887, 266] width 3 height 3
click at [843, 327] on span "Move to done" at bounding box center [806, 321] width 94 height 13
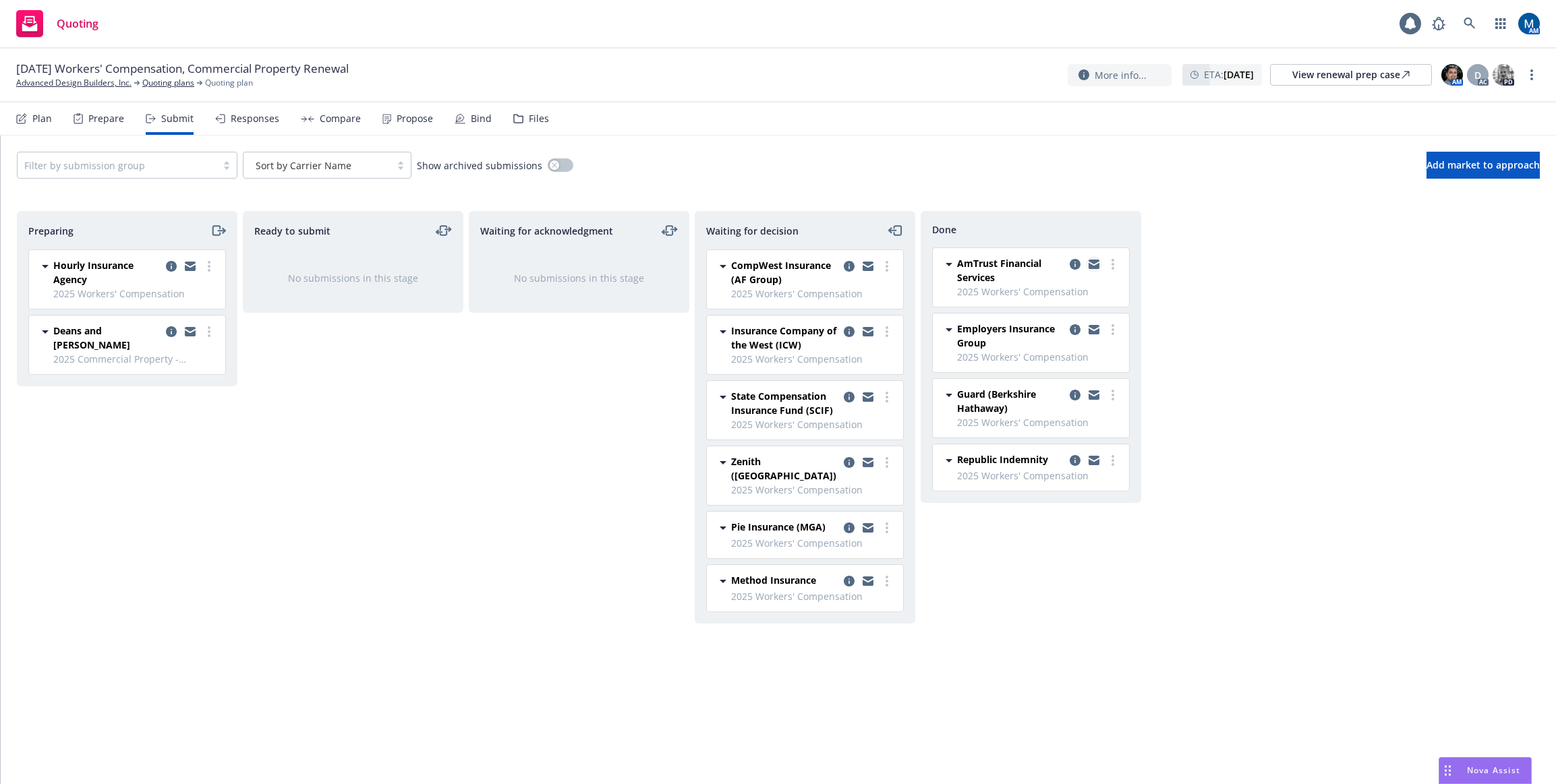
click at [1092, 265] on icon "copy logging email" at bounding box center [1094, 265] width 11 height 6
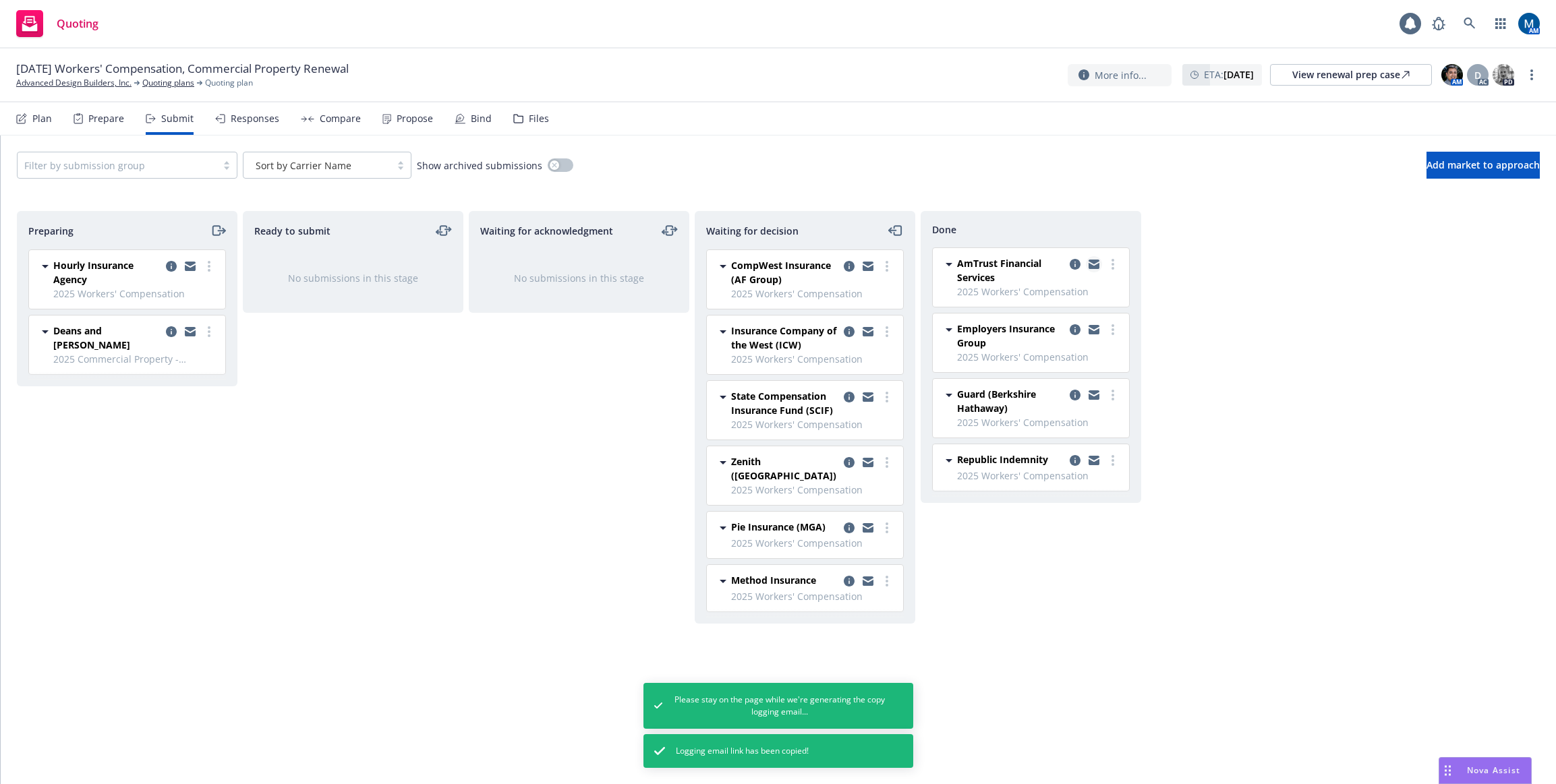
click at [1093, 265] on icon "copy logging email" at bounding box center [1094, 264] width 11 height 10
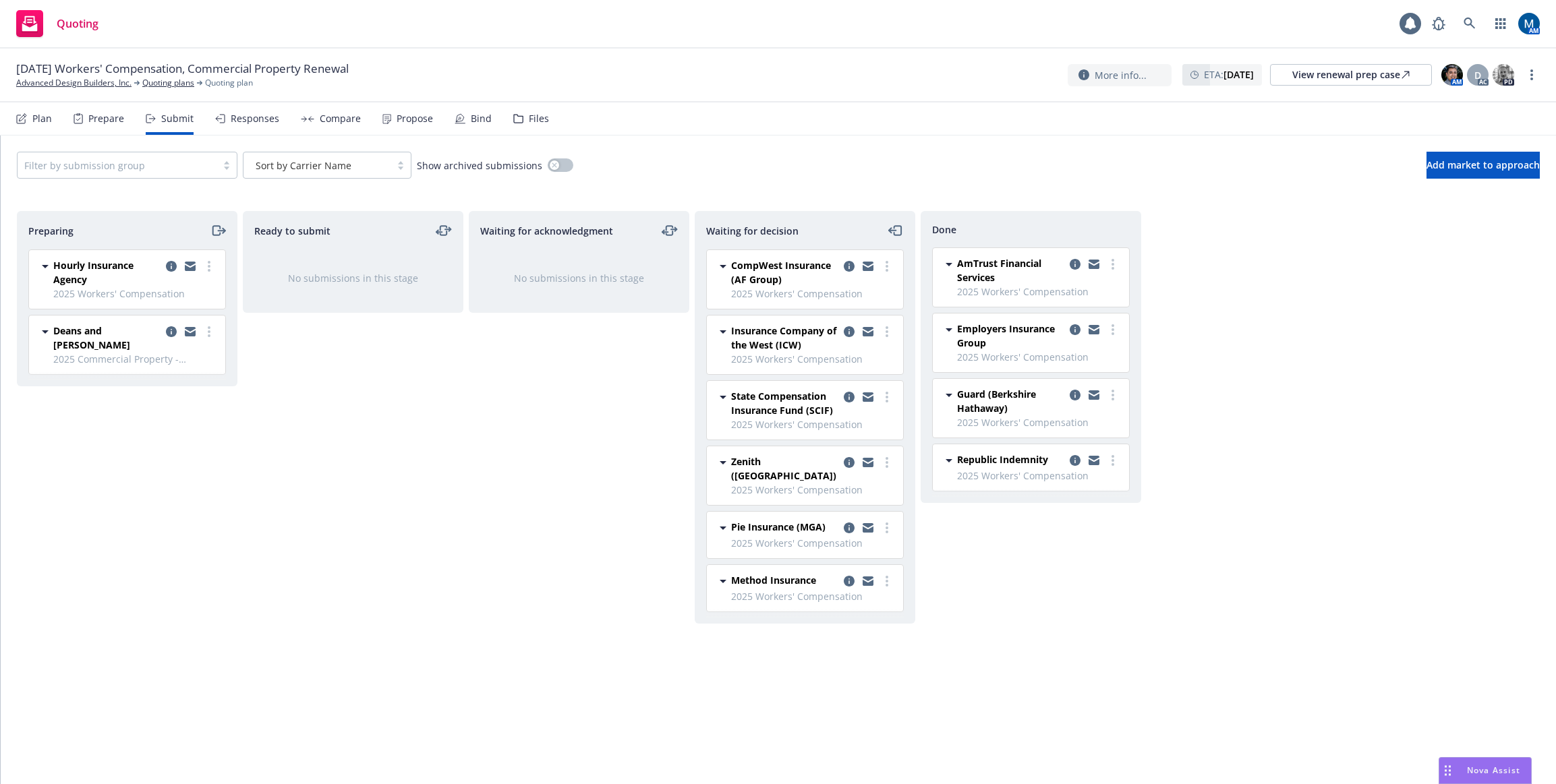
click at [438, 511] on div "Ready to submit No submissions in this stage" at bounding box center [353, 484] width 221 height 545
click at [1468, 20] on icon at bounding box center [1470, 24] width 12 height 12
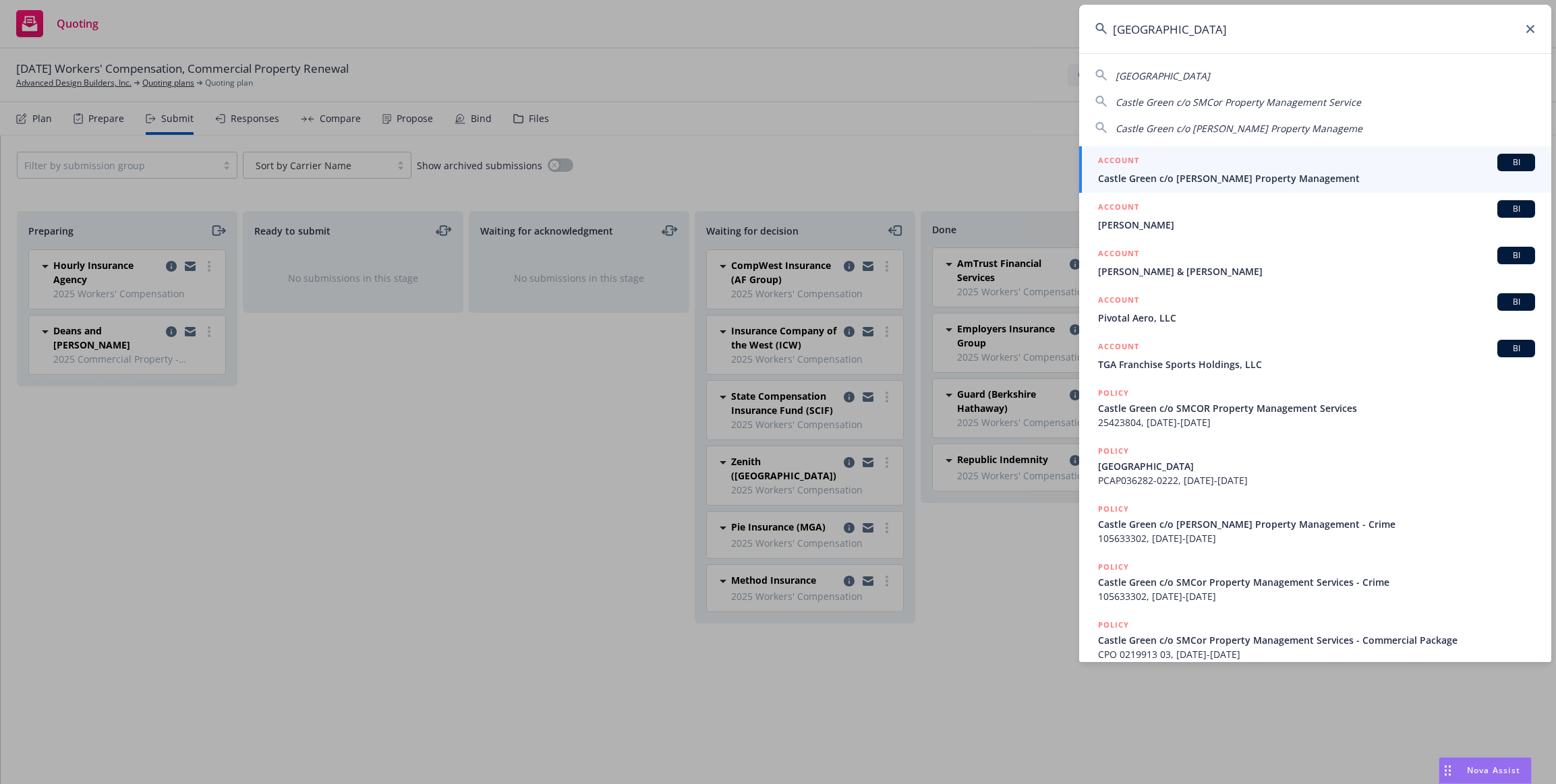
type input "castle green"
click at [1205, 180] on span "Castle Green c/o Wheeler Steffen Property Management" at bounding box center [1316, 179] width 437 height 14
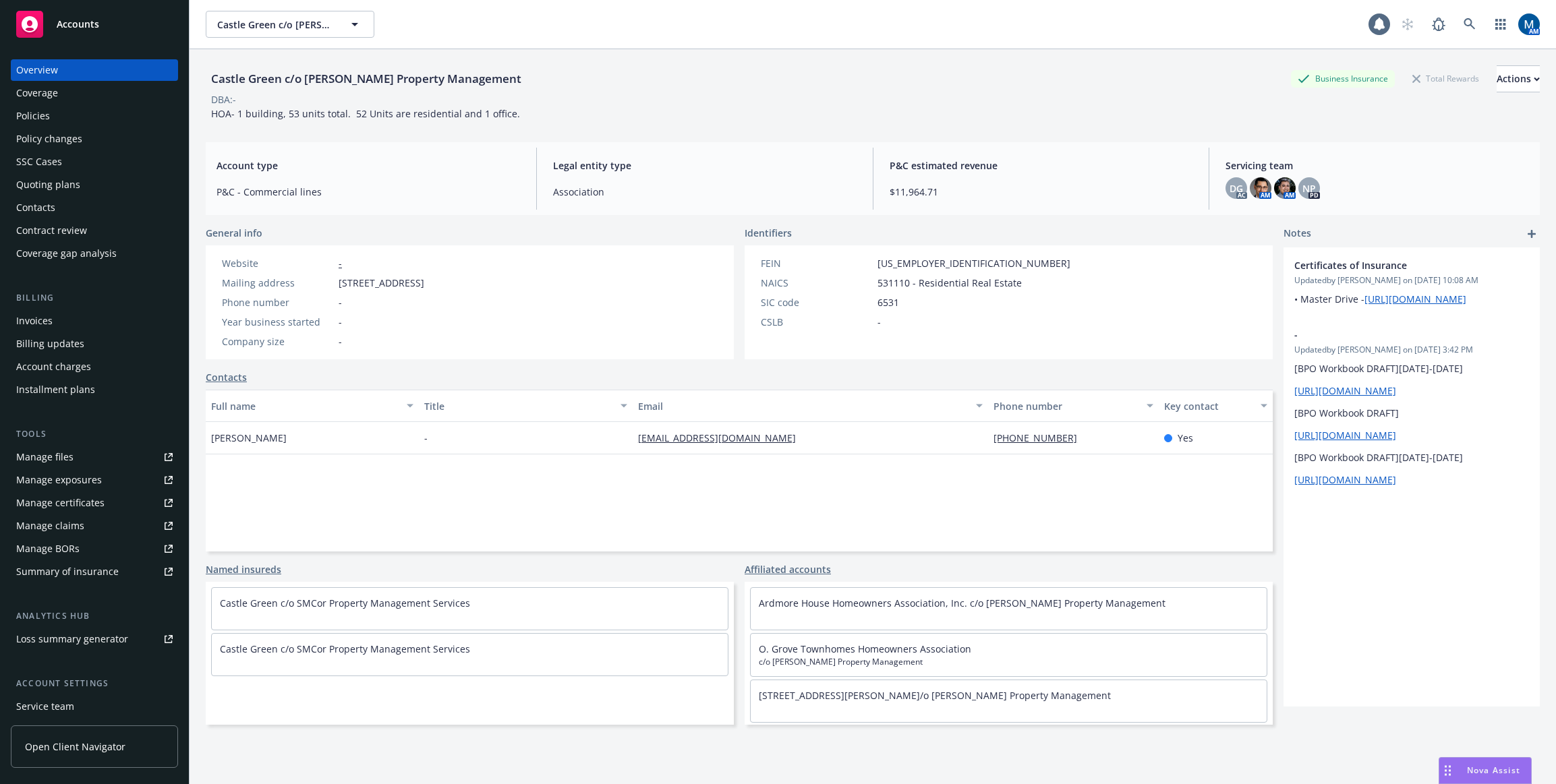
click at [81, 187] on div "Quoting plans" at bounding box center [94, 185] width 157 height 22
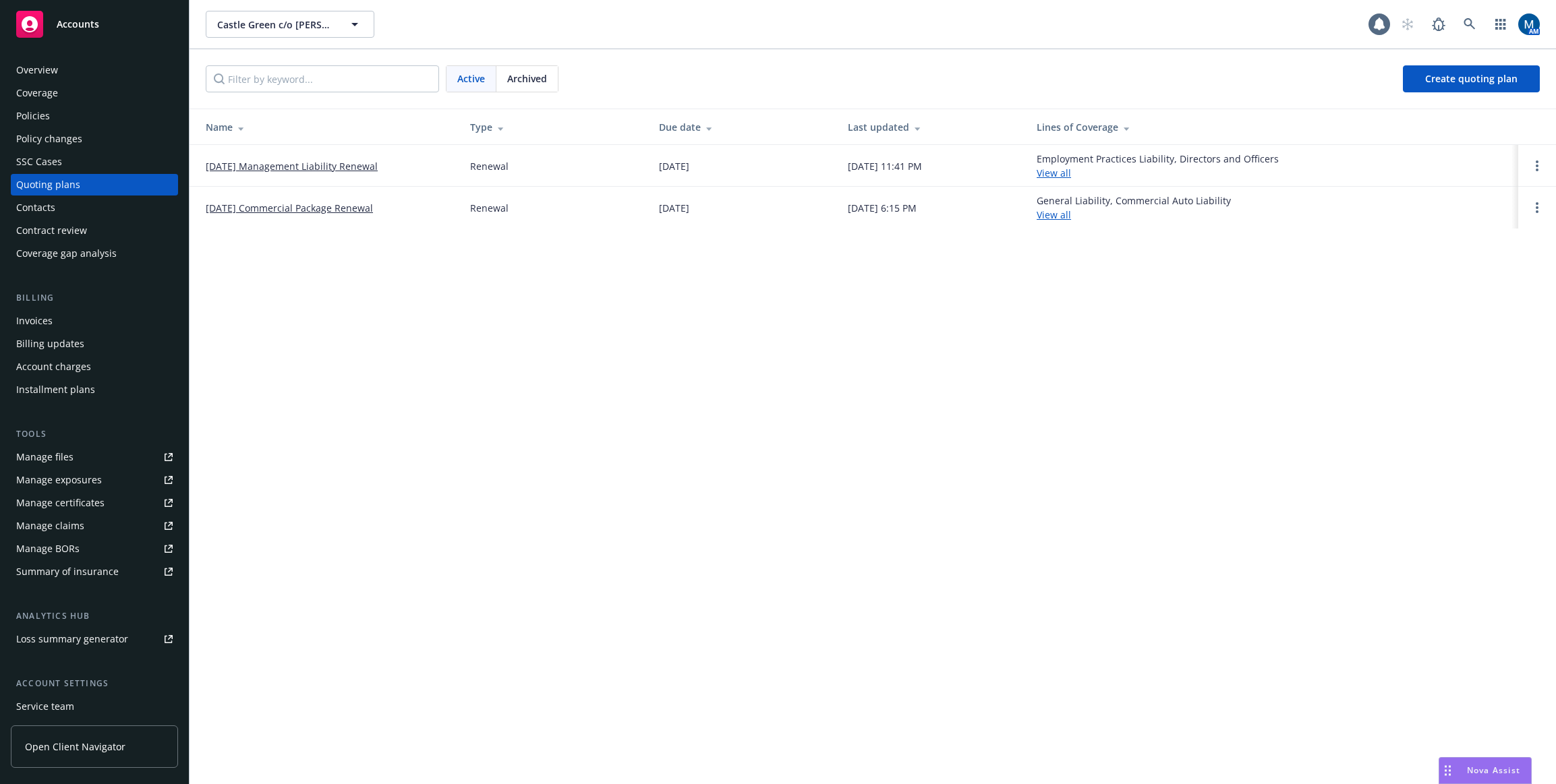
click at [107, 120] on div "Policies" at bounding box center [94, 116] width 157 height 22
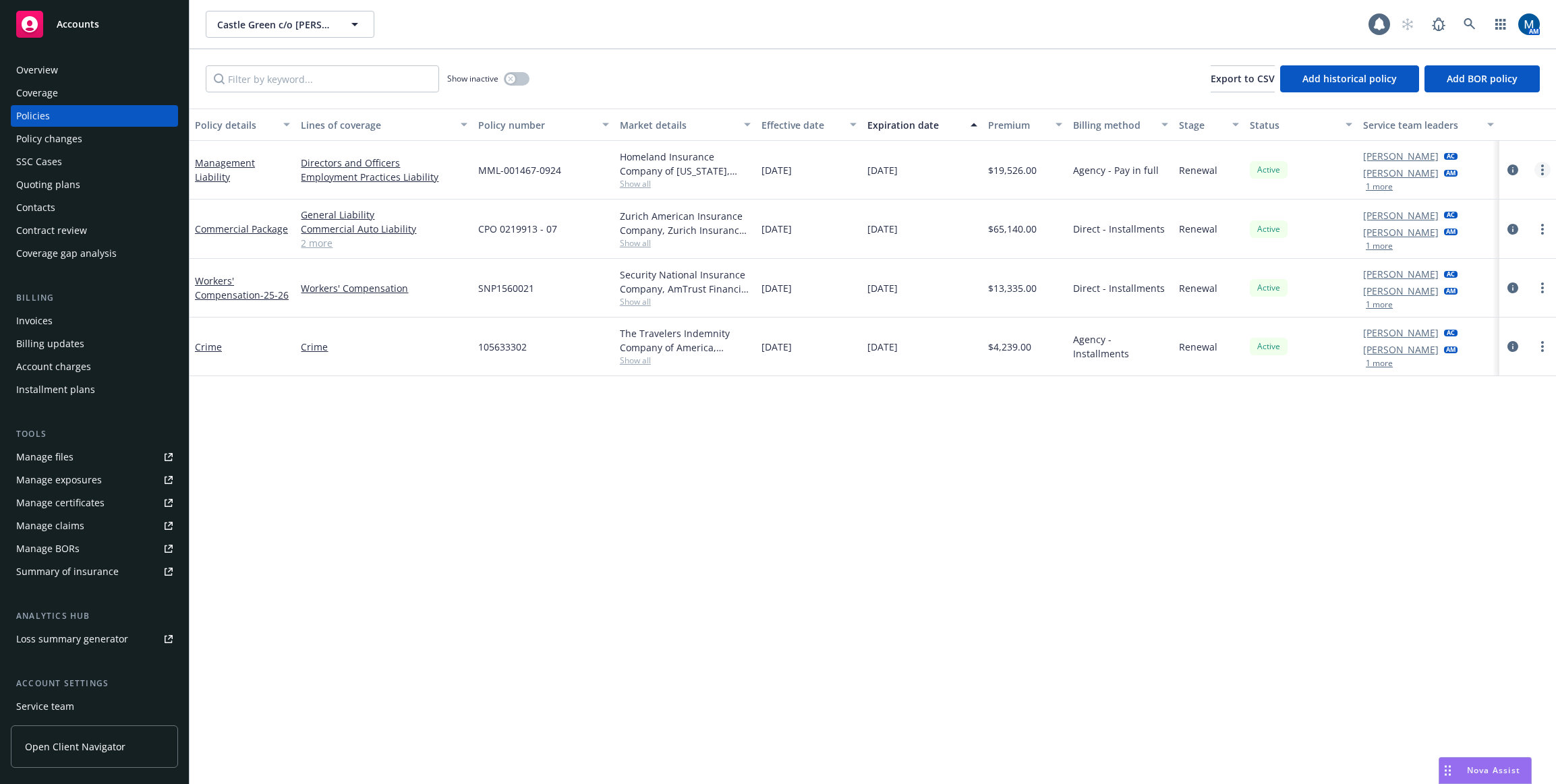
click at [1545, 166] on link "more" at bounding box center [1543, 170] width 16 height 16
click at [1446, 248] on link "End policy" at bounding box center [1470, 251] width 159 height 27
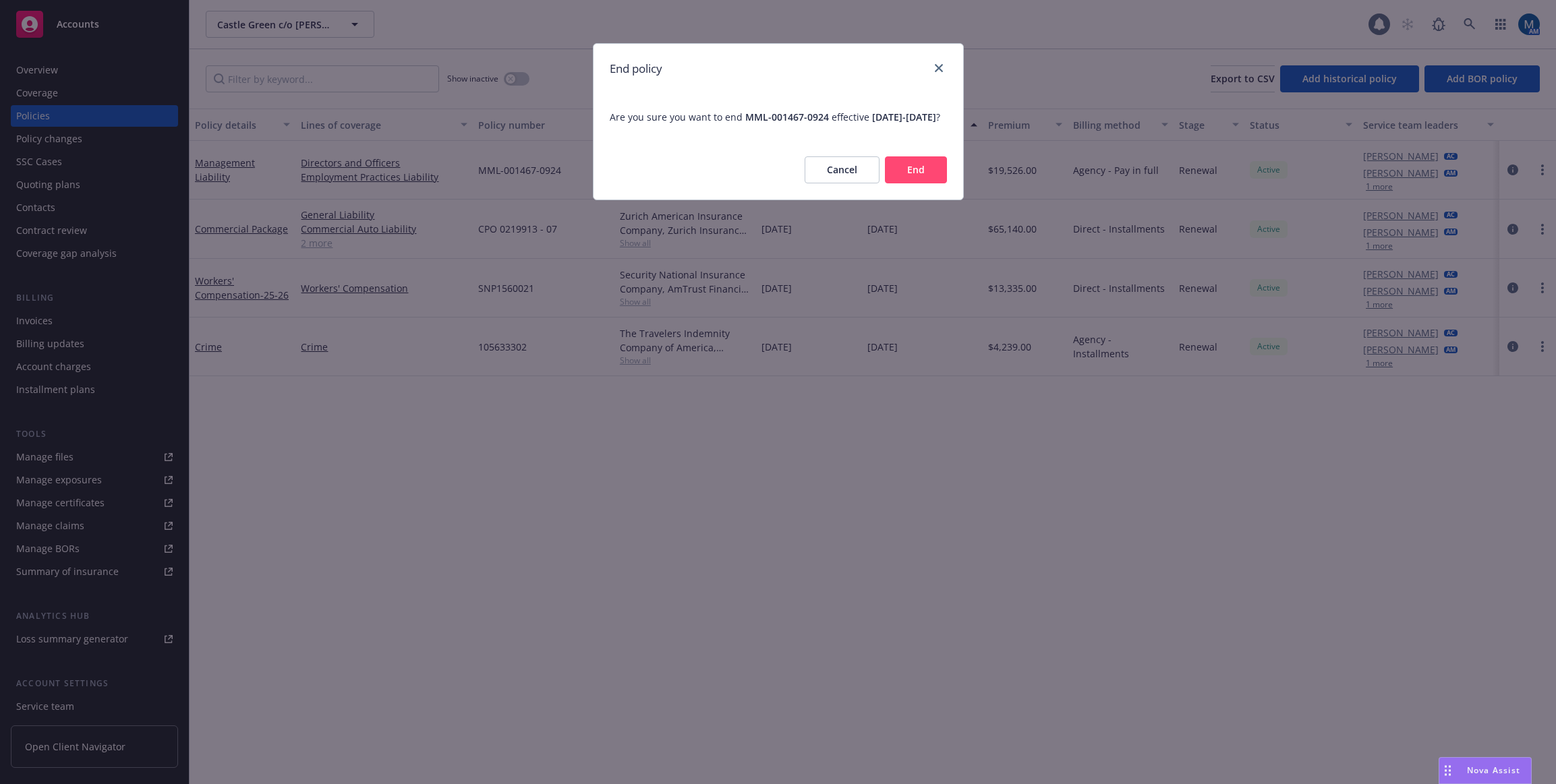
click at [915, 181] on button "End" at bounding box center [916, 170] width 62 height 27
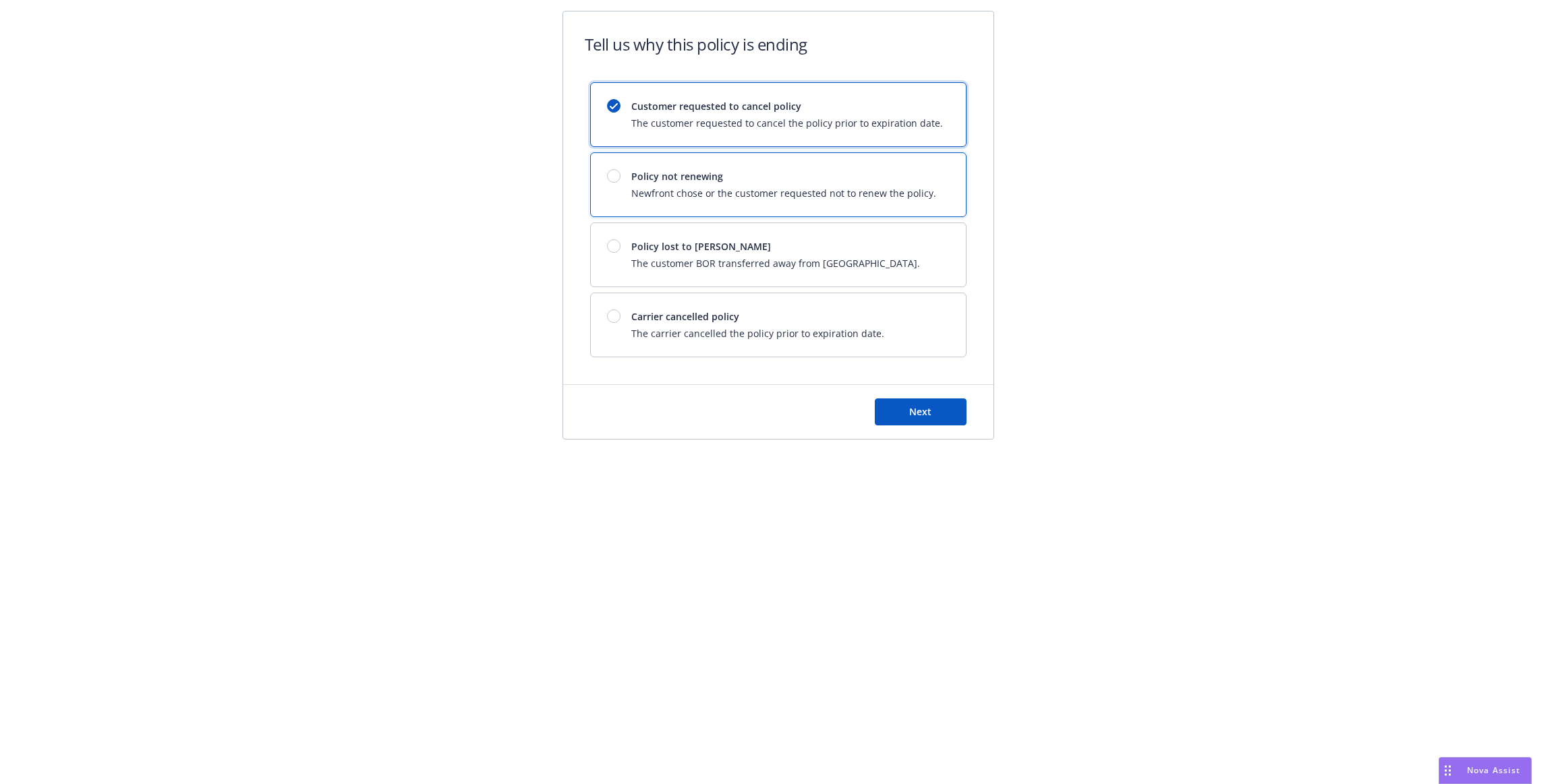
click at [732, 190] on span "Newfront chose or the customer requested not to renew the policy." at bounding box center [784, 193] width 305 height 14
click at [902, 405] on button "Next" at bounding box center [921, 412] width 92 height 27
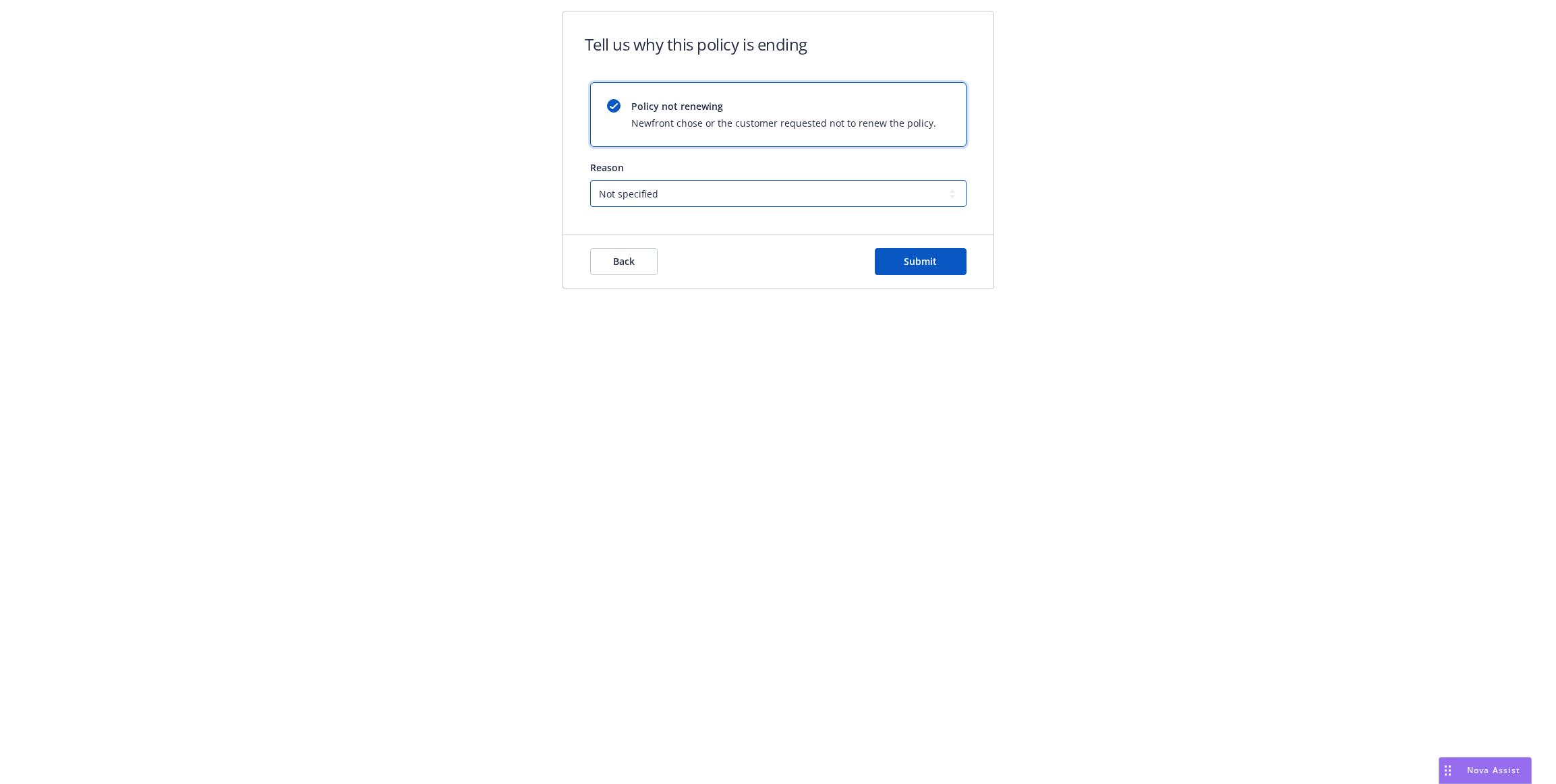
click at [696, 201] on select "Not specified Service Pricing Buyer change M&A, Bankruptcy, or Out of business …" at bounding box center [779, 194] width 377 height 27
select select "Producer left Newfront"
click at [591, 180] on select "Not specified Service Pricing Buyer change M&A, Bankruptcy, or Out of business …" at bounding box center [779, 194] width 377 height 27
click at [916, 267] on span "Submit" at bounding box center [921, 261] width 33 height 13
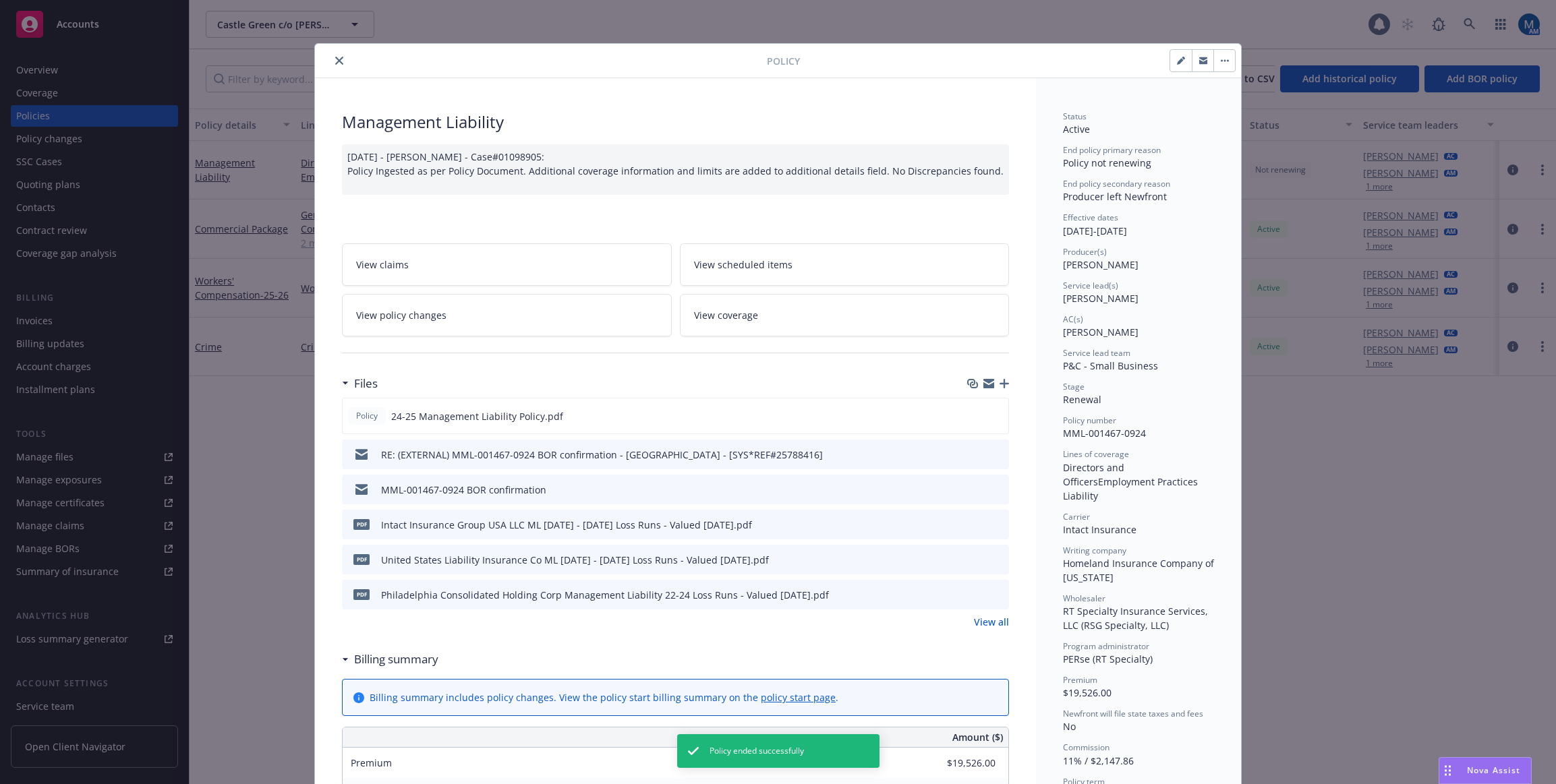
scroll to position [40, 0]
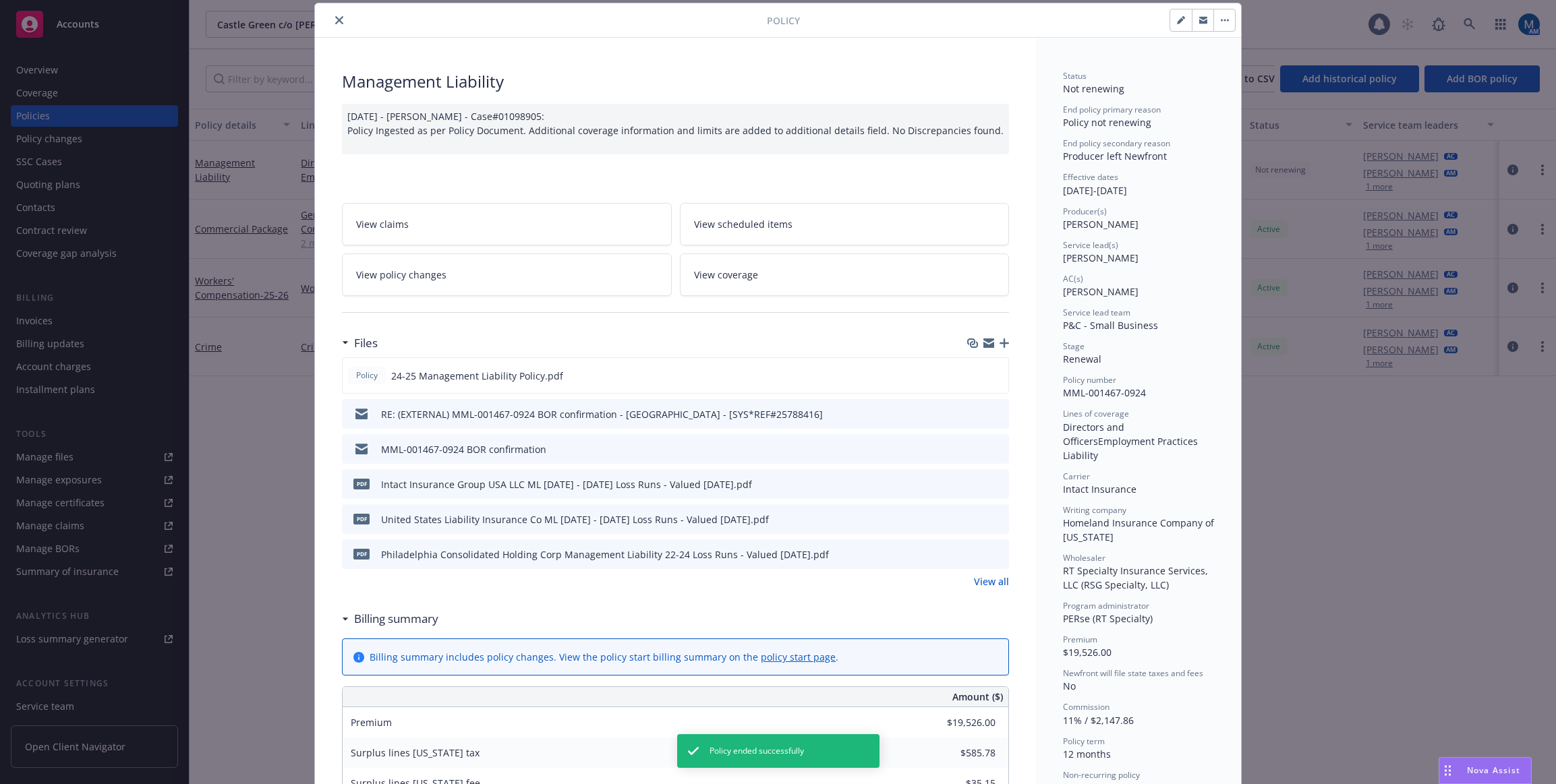
click at [336, 16] on icon "close" at bounding box center [339, 19] width 8 height 8
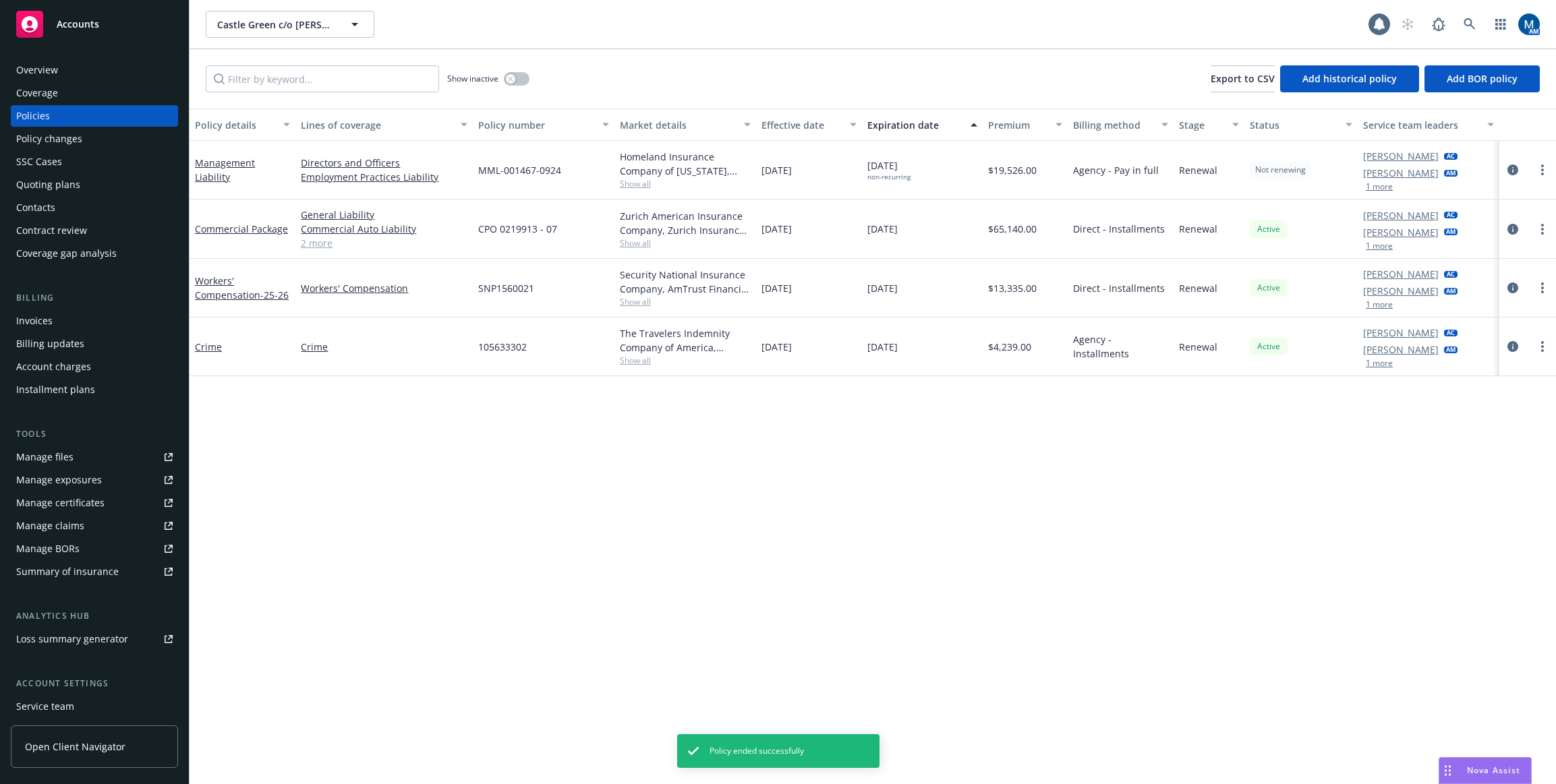
click at [102, 183] on div "Quoting plans" at bounding box center [94, 185] width 157 height 22
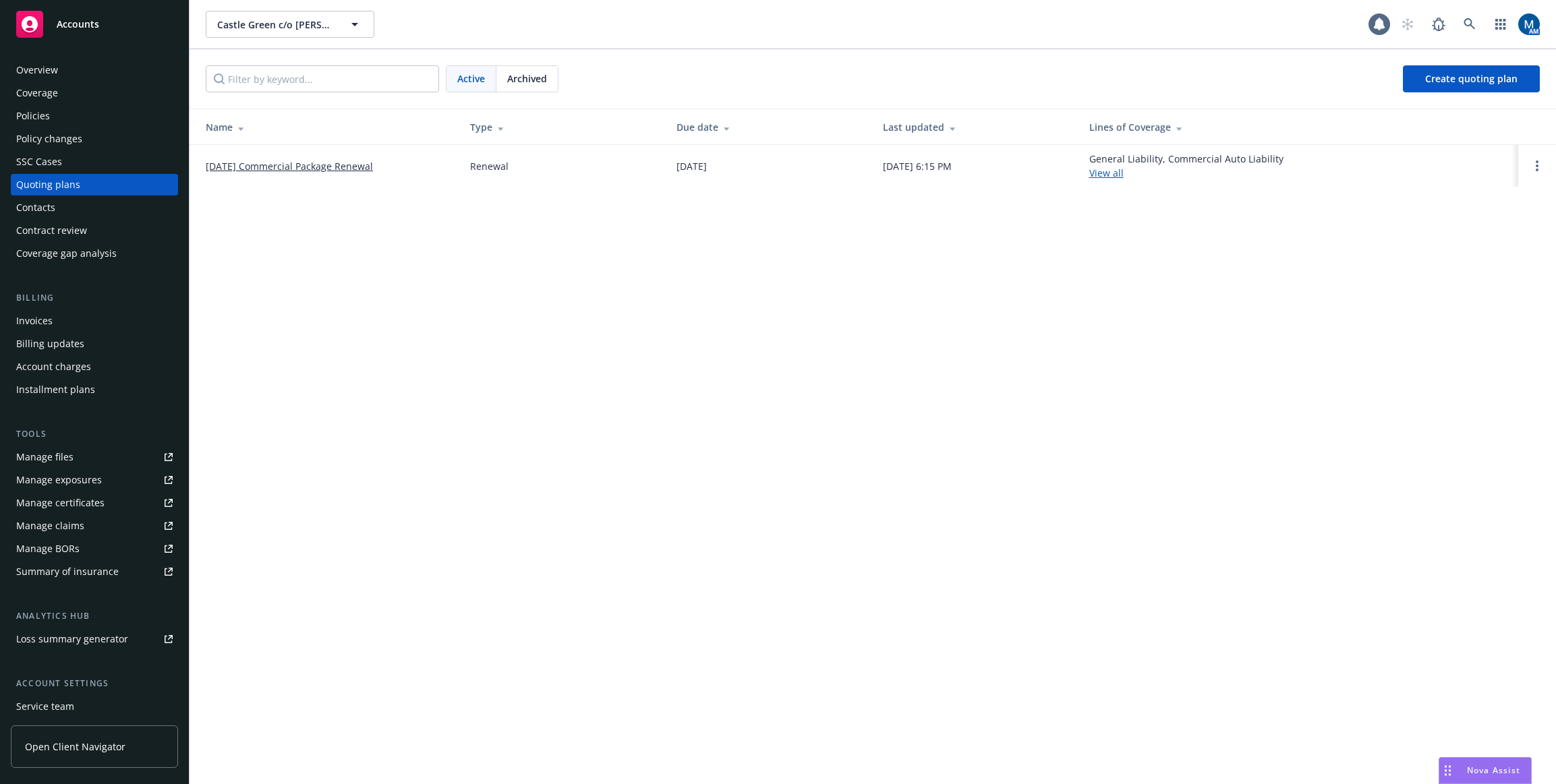
click at [81, 113] on div "Policies" at bounding box center [94, 116] width 157 height 22
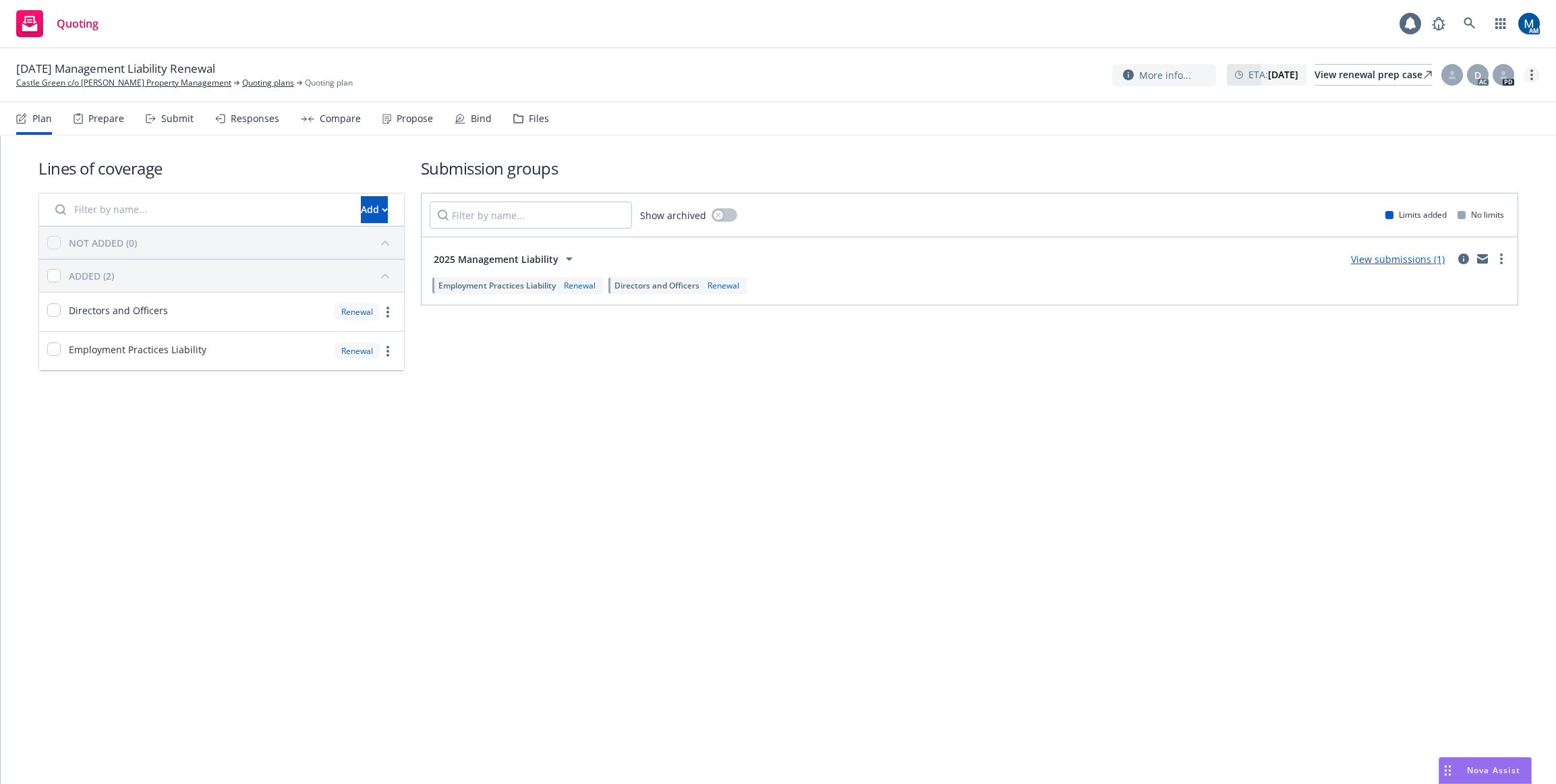
click at [1538, 76] on link "more" at bounding box center [1531, 74] width 16 height 16
click at [1458, 212] on link "Archive quoting plan" at bounding box center [1464, 210] width 151 height 27
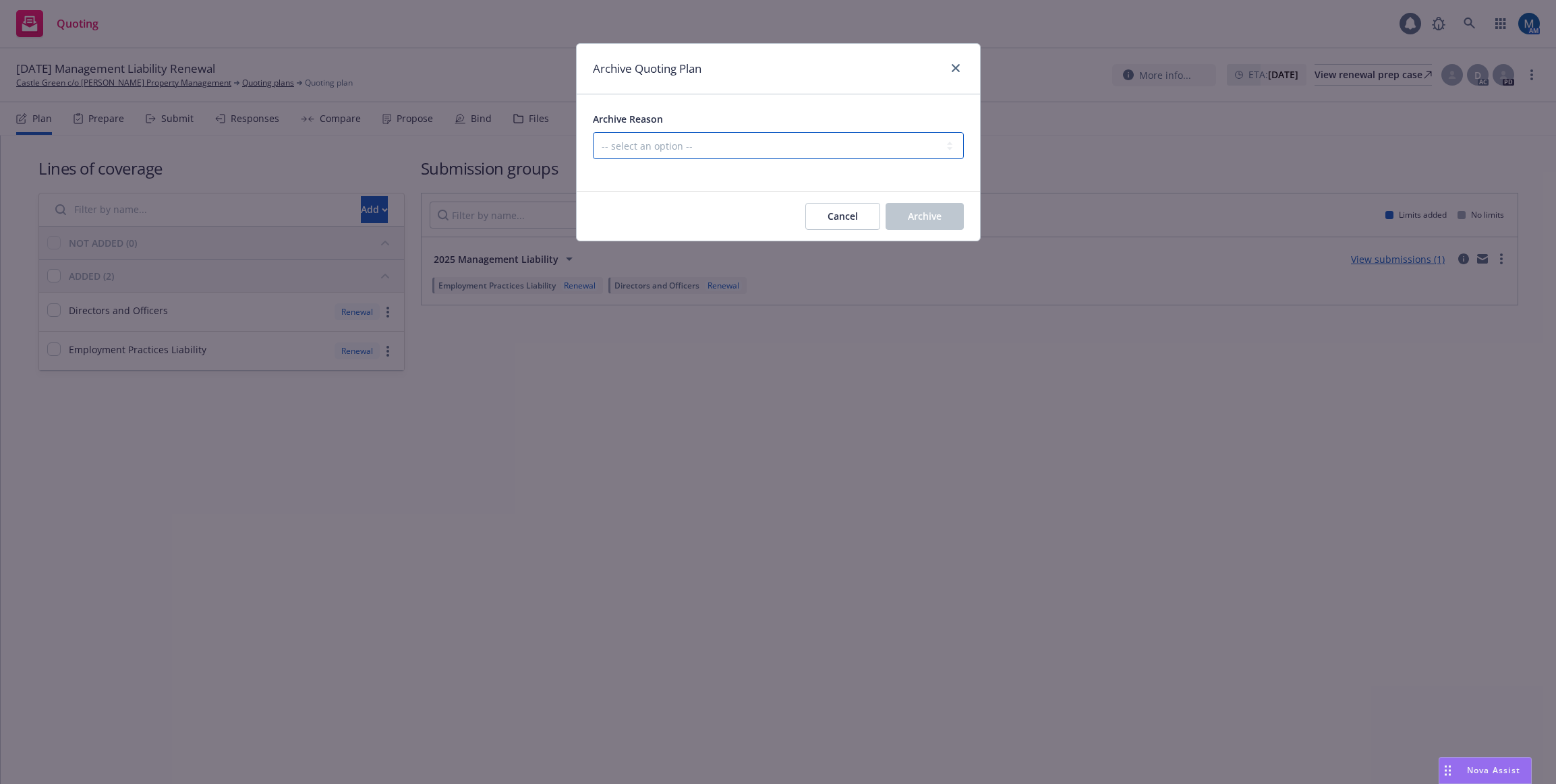
click at [764, 145] on select "-- select an option -- All policies in this renewal plan are auto-renewed Creat…" at bounding box center [778, 145] width 371 height 27
select select "ARCHIVED_RENEWAL_ACCOUNT_CHURNED"
click at [593, 132] on select "-- select an option -- All policies in this renewal plan are auto-renewed Creat…" at bounding box center [778, 145] width 371 height 27
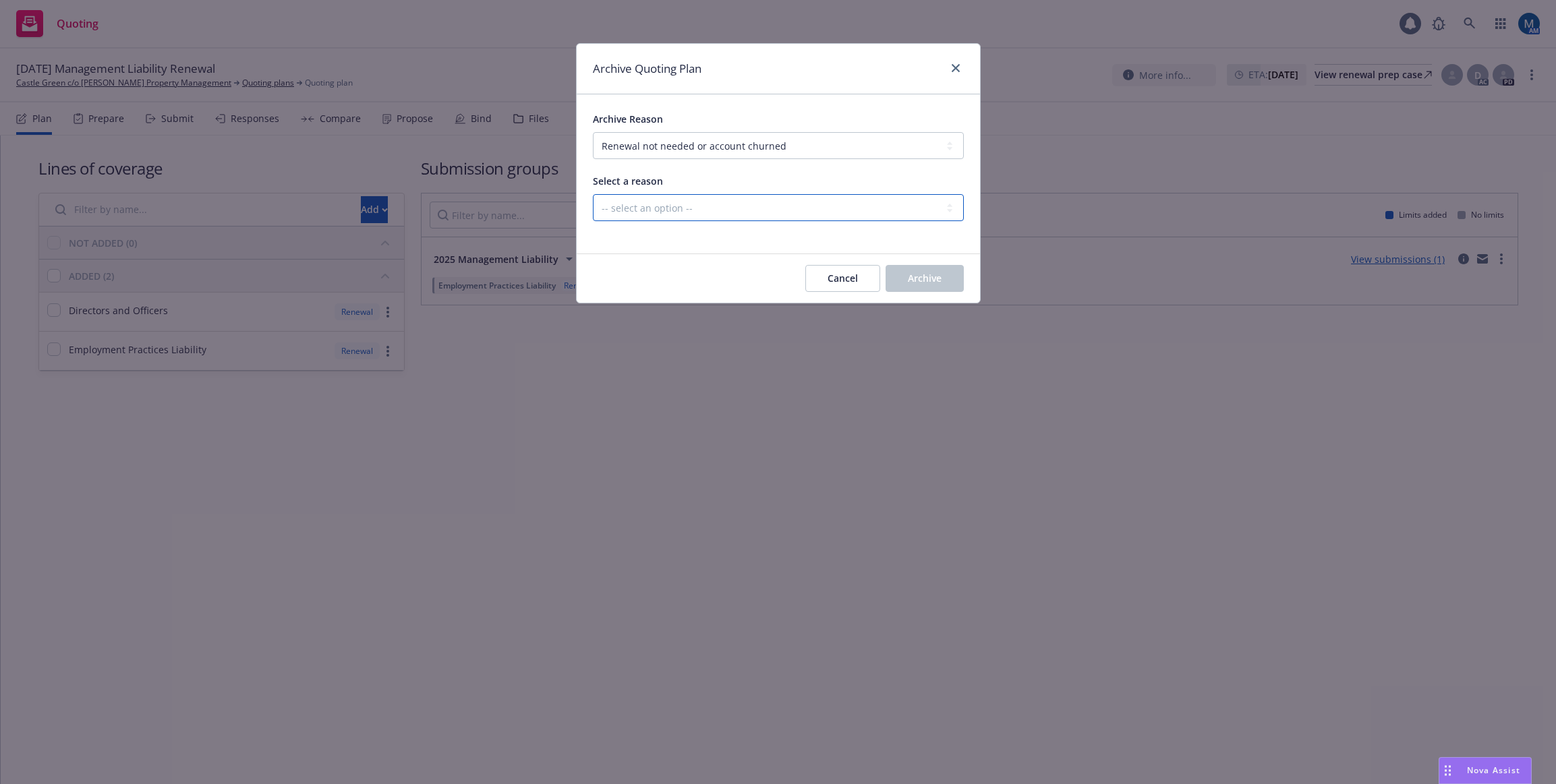
click at [732, 207] on select "-- select an option -- Blocked Client acquired, or no longer in business Client…" at bounding box center [778, 208] width 371 height 27
select select "ARCHIVED_RENEWAL_ACCOUNT_CHURNED_LOST_ON_BOR"
click at [593, 194] on select "-- select an option -- Blocked Client acquired, or no longer in business Client…" at bounding box center [778, 208] width 371 height 27
click at [928, 280] on span "Archive" at bounding box center [924, 278] width 33 height 13
